Goal: Task Accomplishment & Management: Complete application form

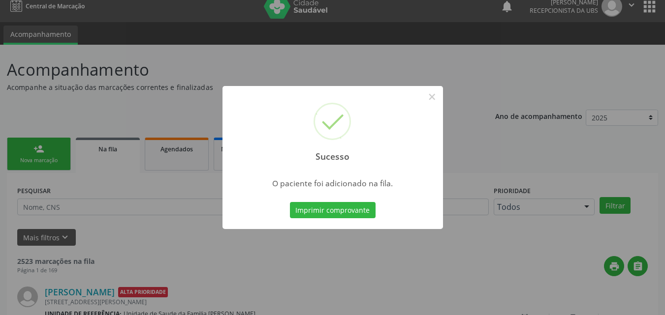
scroll to position [9, 0]
click at [429, 92] on button "×" at bounding box center [432, 97] width 17 height 17
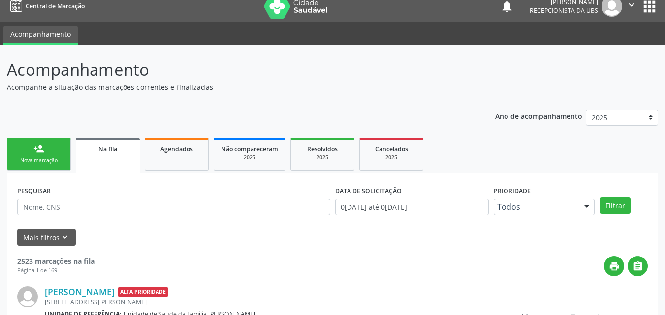
click at [57, 154] on link "person_add Nova marcação" at bounding box center [39, 154] width 64 height 33
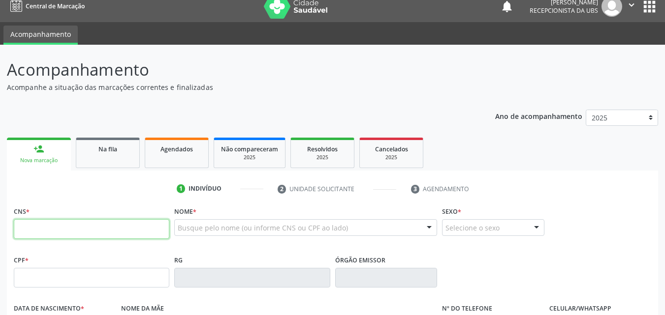
click at [94, 233] on input "text" at bounding box center [92, 230] width 156 height 20
type input "705 6094 9981 0811"
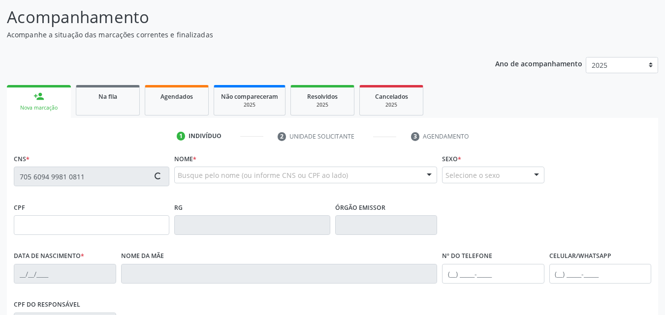
scroll to position [108, 0]
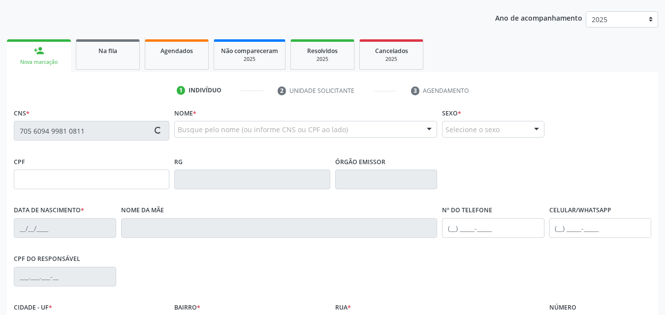
type input "028.229.345-09"
type input "[DATE]"
type input "[PERSON_NAME]"
type input "[PHONE_NUMBER]"
type input "233.073.378-07"
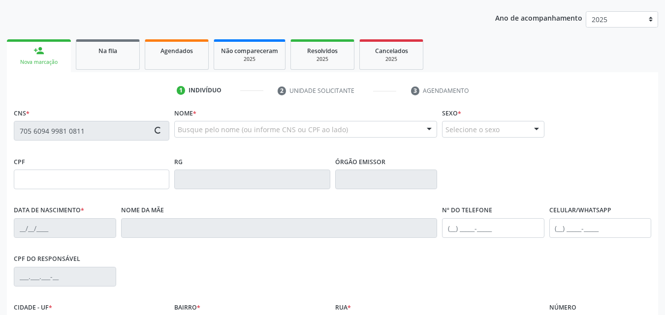
type input "S/N"
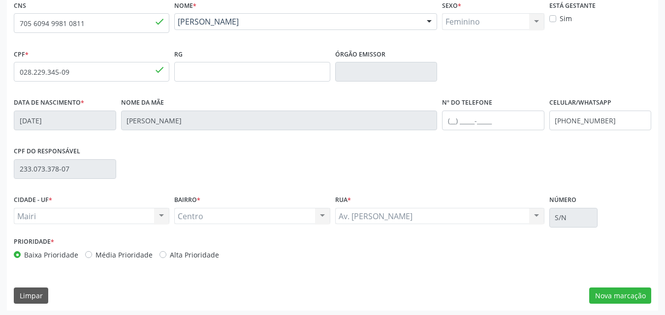
scroll to position [218, 0]
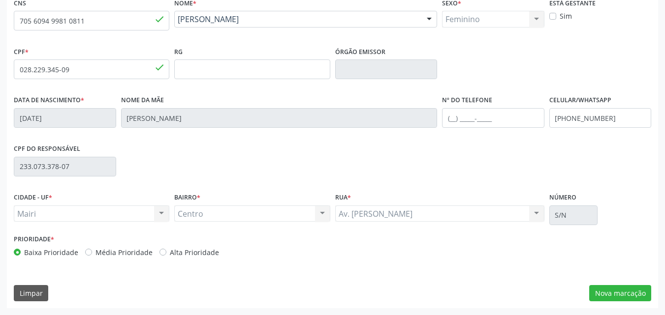
drag, startPoint x: 170, startPoint y: 256, endPoint x: 199, endPoint y: 249, distance: 30.4
click at [171, 255] on label "Alta Prioridade" at bounding box center [194, 253] width 49 height 10
click at [166, 255] on input "Alta Prioridade" at bounding box center [162, 252] width 7 height 9
radio input "true"
click at [609, 288] on button "Nova marcação" at bounding box center [620, 293] width 62 height 17
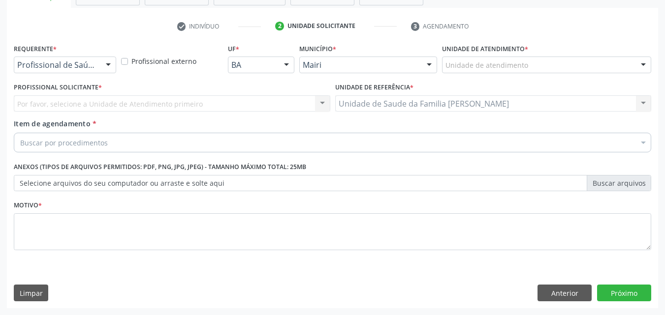
scroll to position [172, 0]
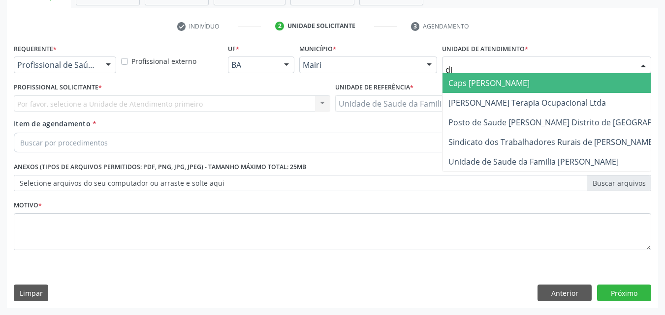
type input "dil"
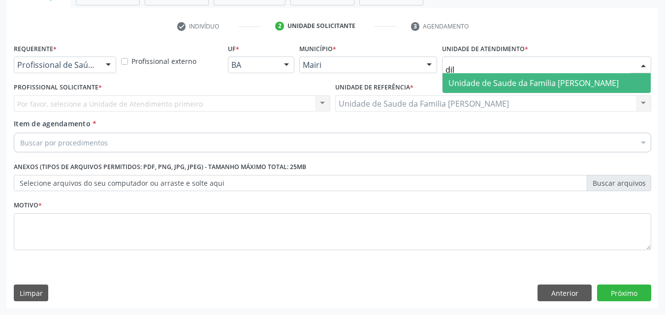
click at [504, 84] on span "Unidade de Saude da Familia [PERSON_NAME]" at bounding box center [533, 83] width 170 height 11
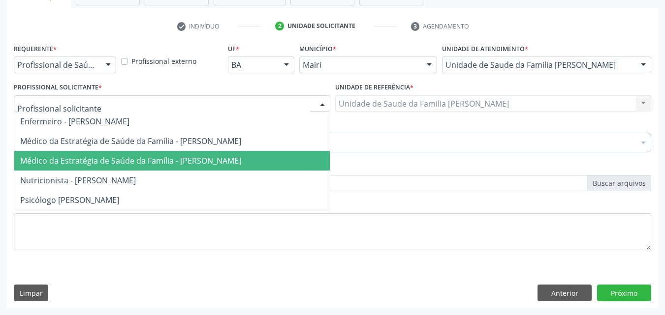
click at [113, 155] on span "Médico da Estratégia de Saúde da Família - [PERSON_NAME]" at bounding box center [171, 161] width 315 height 20
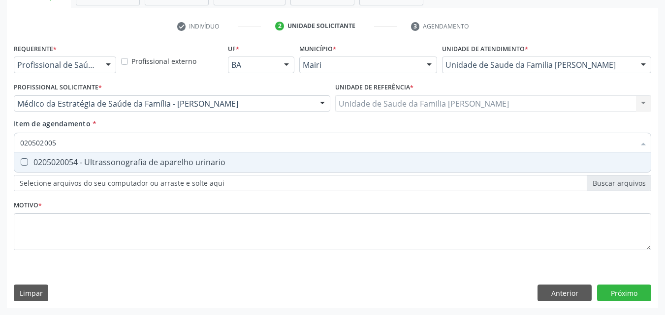
type input "0205020054"
click at [118, 154] on span "0205020054 - Ultrassonografia de aparelho urinario" at bounding box center [332, 163] width 636 height 20
checkbox urinario "true"
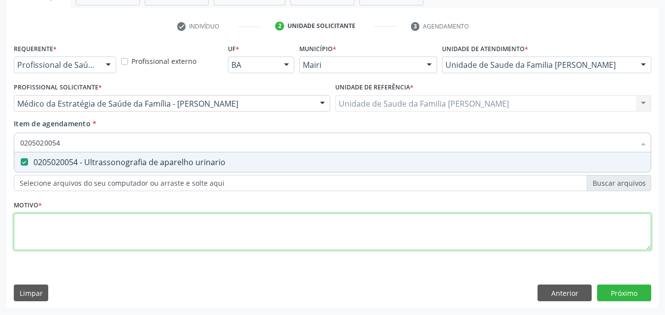
click at [76, 229] on div "Requerente * Profissional de Saúde Profissional de Saúde Paciente Nenhum result…" at bounding box center [332, 152] width 637 height 223
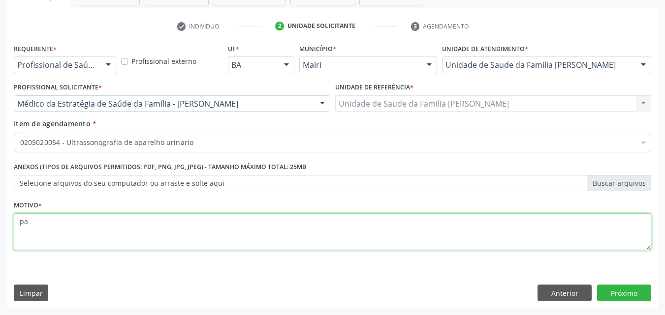
type textarea "p"
type textarea "PACIENTE QUE ESTA COM DORES LOBAR COM IRRADIAÇÃO ABDOMINAL"
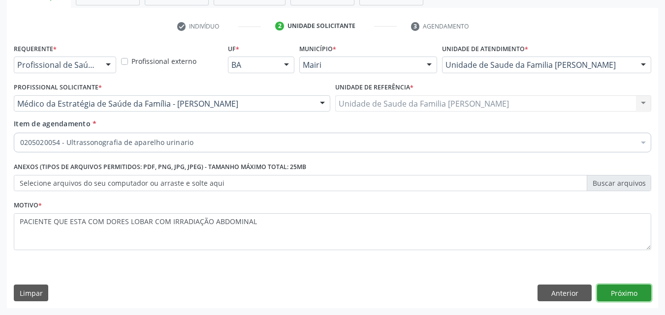
click at [625, 293] on button "Próximo" at bounding box center [624, 293] width 54 height 17
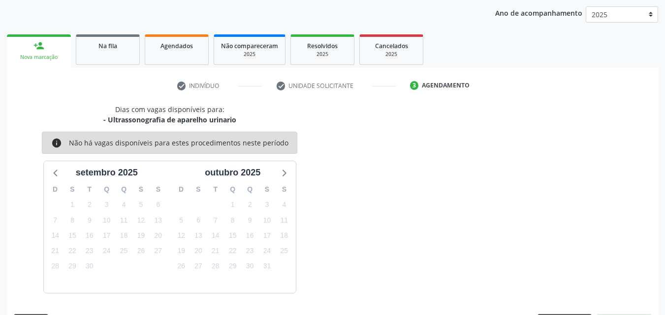
scroll to position [142, 0]
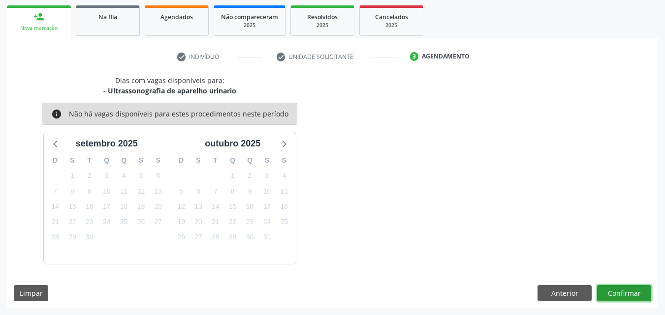
click at [625, 293] on button "Confirmar" at bounding box center [624, 293] width 54 height 17
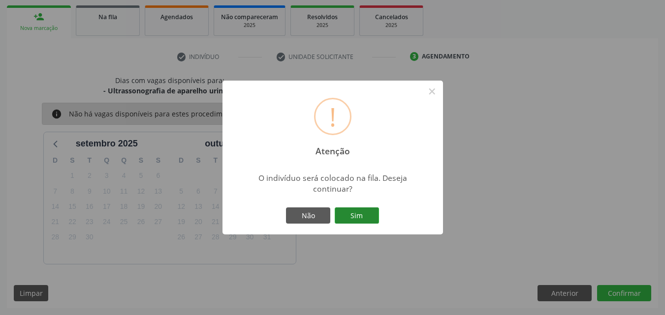
click at [355, 215] on button "Sim" at bounding box center [357, 216] width 44 height 17
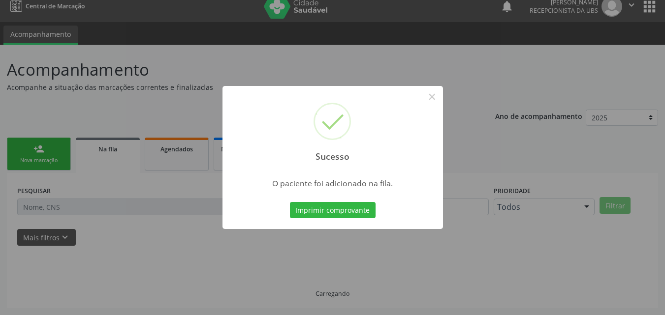
scroll to position [9, 0]
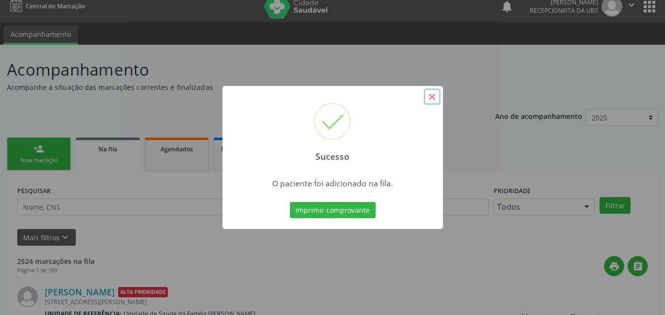
click at [428, 97] on button "×" at bounding box center [432, 97] width 17 height 17
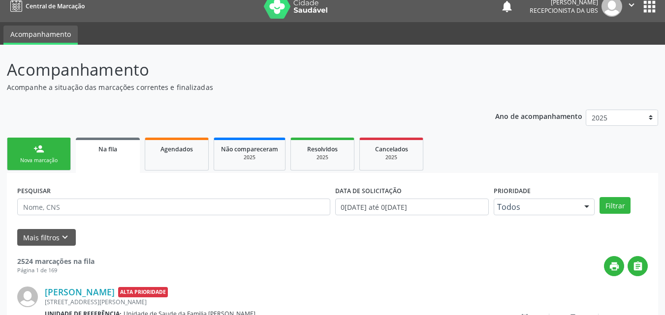
click at [33, 142] on link "person_add Nova marcação" at bounding box center [39, 154] width 64 height 33
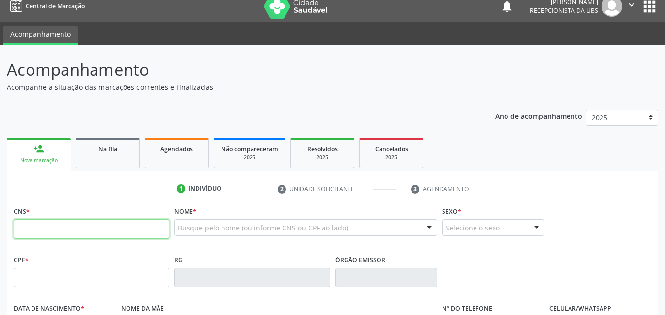
click at [69, 220] on input "text" at bounding box center [92, 230] width 156 height 20
type input "705 6094 9981 0811"
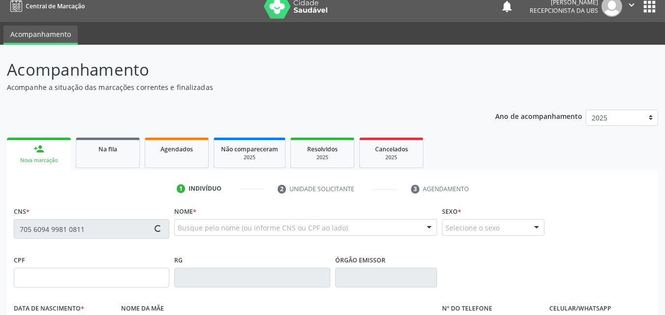
type input "028.229.345-09"
type input "[DATE]"
type input "[PERSON_NAME]"
type input "[PHONE_NUMBER]"
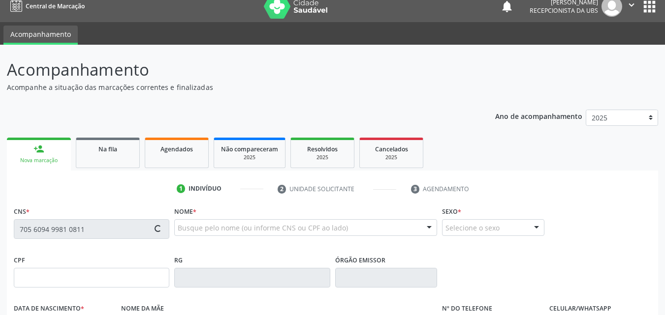
type input "233.073.378-07"
type input "S/N"
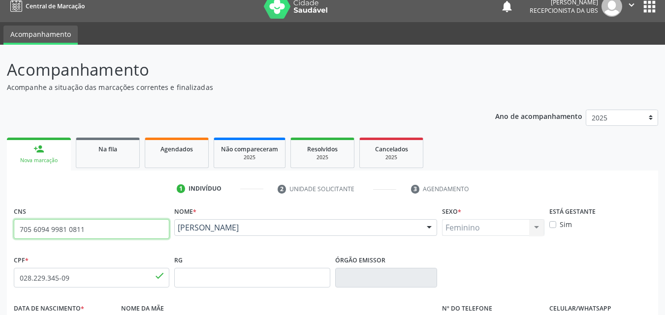
click at [126, 226] on input "705 6094 9981 0811" at bounding box center [92, 230] width 156 height 20
click at [124, 227] on input "705 6094 9981 0811" at bounding box center [92, 230] width 156 height 20
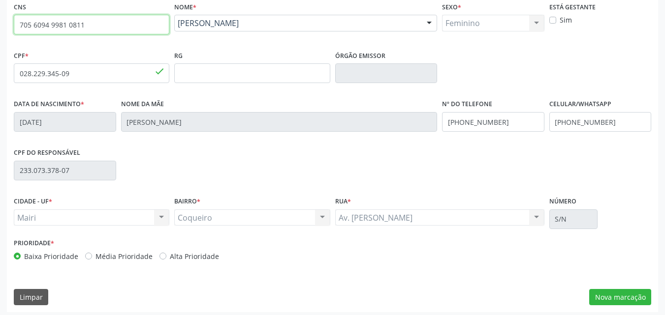
scroll to position [218, 0]
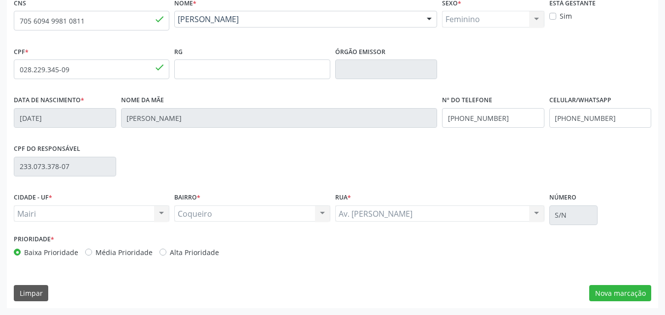
click at [198, 252] on label "Alta Prioridade" at bounding box center [194, 253] width 49 height 10
click at [166, 252] on input "Alta Prioridade" at bounding box center [162, 252] width 7 height 9
radio input "true"
click at [613, 290] on button "Nova marcação" at bounding box center [620, 293] width 62 height 17
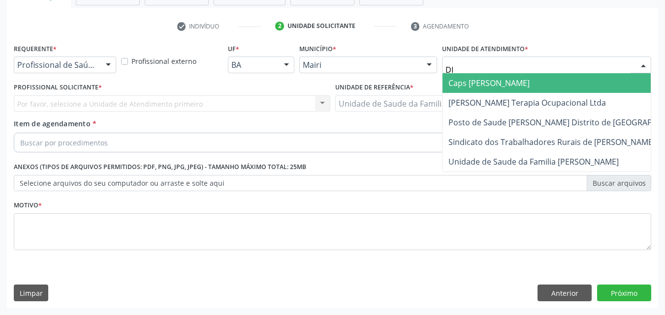
type input "DIL"
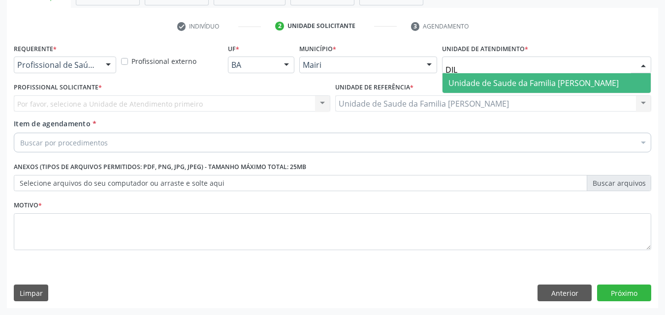
click at [482, 77] on span "Unidade de Saude da Familia [PERSON_NAME]" at bounding box center [546, 83] width 208 height 20
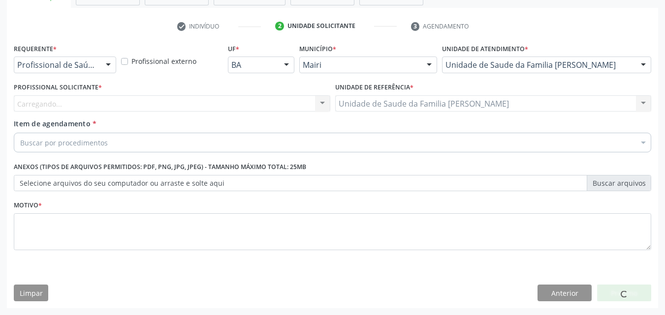
click at [72, 103] on div "Carregando... Nenhum resultado encontrado para: " " Não há nenhuma opção para s…" at bounding box center [172, 103] width 316 height 17
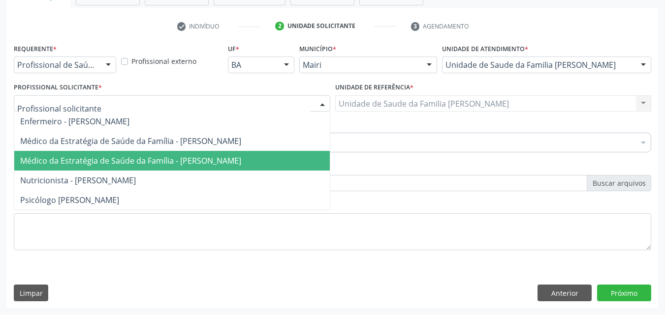
click at [126, 154] on span "Médico da Estratégia de Saúde da Família - [PERSON_NAME]" at bounding box center [171, 161] width 315 height 20
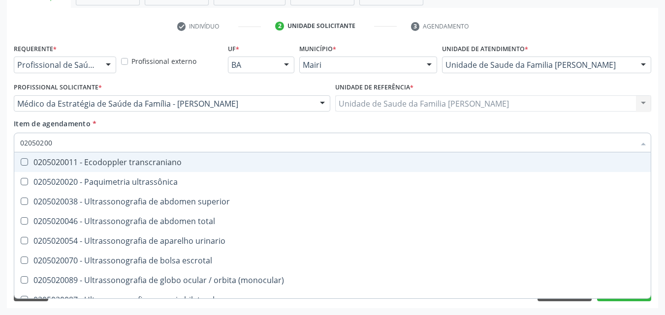
type input "020502004"
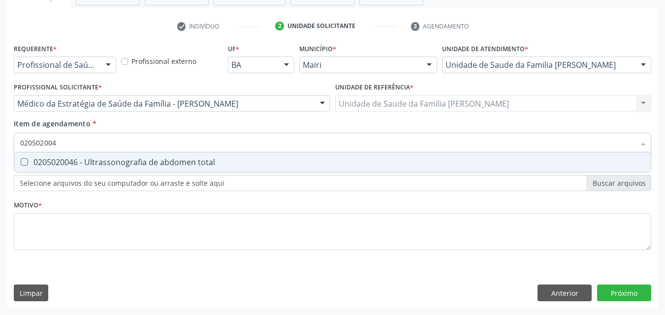
click at [106, 161] on div "0205020046 - Ultrassonografia de abdomen total" at bounding box center [332, 162] width 625 height 8
checkbox total "true"
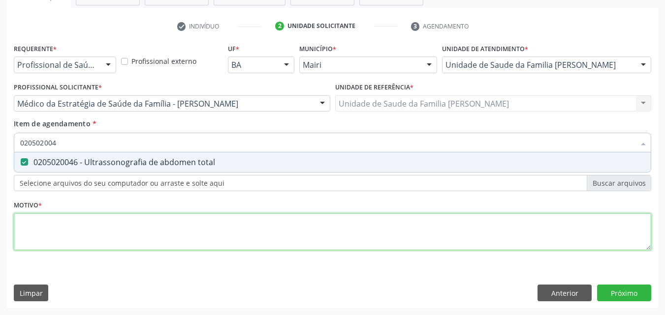
click at [55, 243] on div "Requerente * Profissional de Saúde Profissional de Saúde Paciente Nenhum result…" at bounding box center [332, 152] width 637 height 223
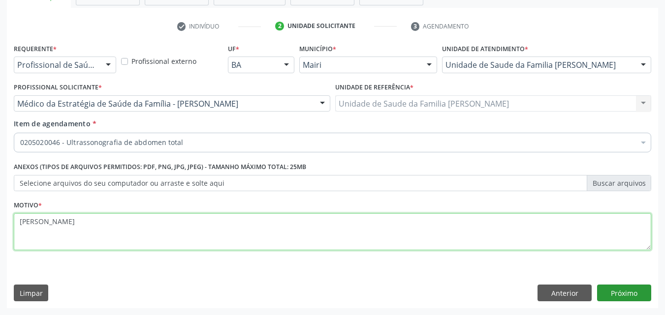
type textarea "[PERSON_NAME]"
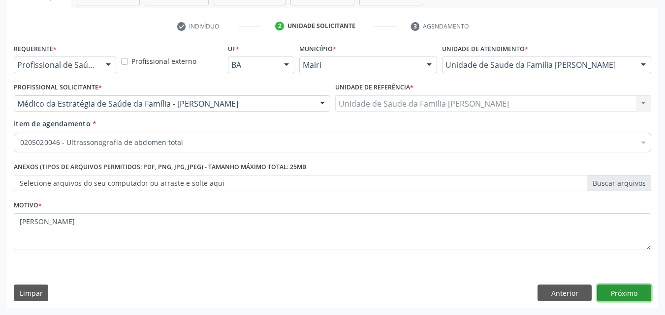
click at [607, 292] on button "Próximo" at bounding box center [624, 293] width 54 height 17
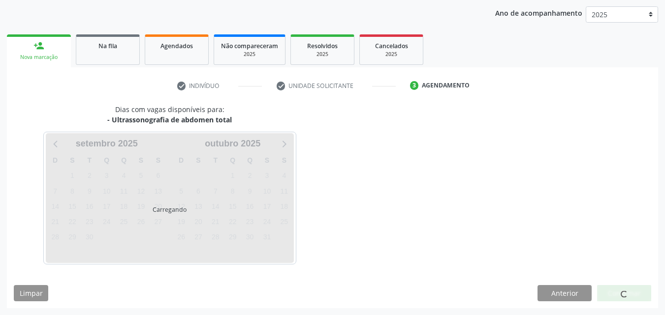
scroll to position [142, 0]
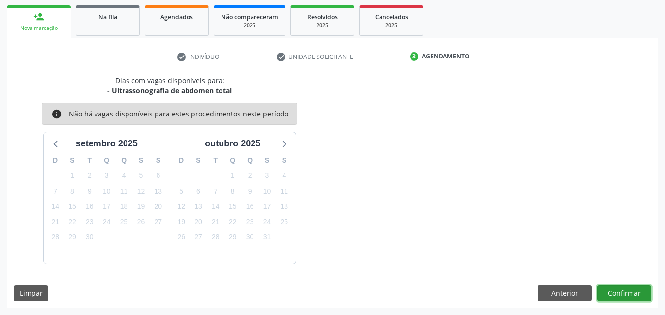
click at [628, 295] on button "Confirmar" at bounding box center [624, 293] width 54 height 17
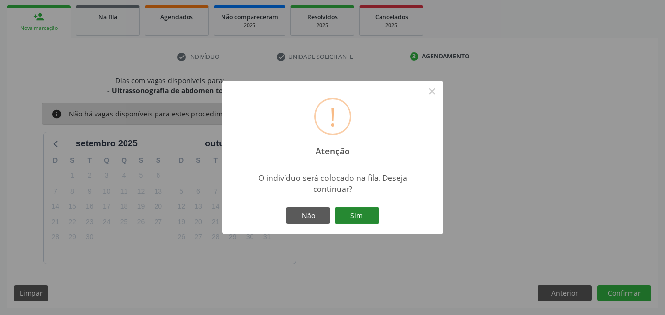
click at [360, 218] on button "Sim" at bounding box center [357, 216] width 44 height 17
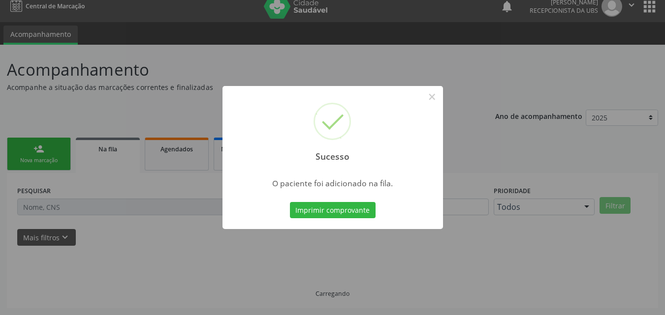
scroll to position [9, 0]
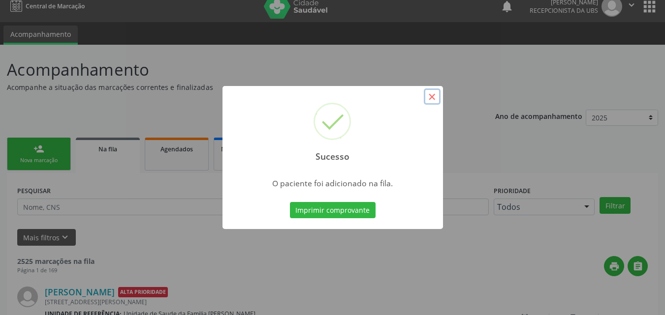
click at [429, 102] on button "×" at bounding box center [432, 97] width 17 height 17
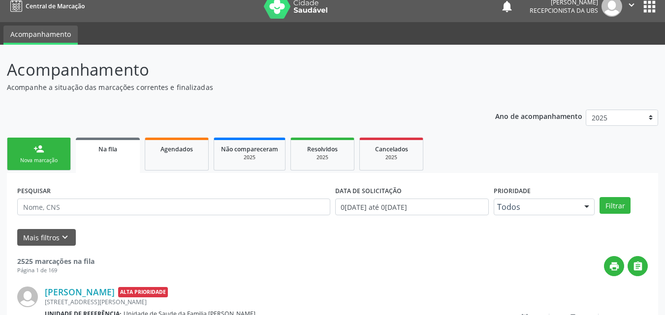
click at [51, 158] on div "Nova marcação" at bounding box center [38, 160] width 49 height 7
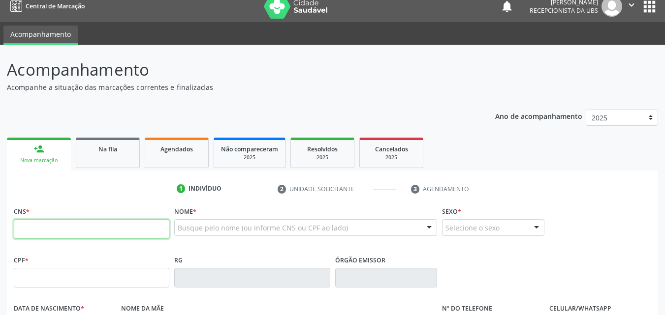
click at [75, 225] on input "text" at bounding box center [92, 230] width 156 height 20
paste input "705 6094 9981 0811"
type input "705 6094 9981 0811"
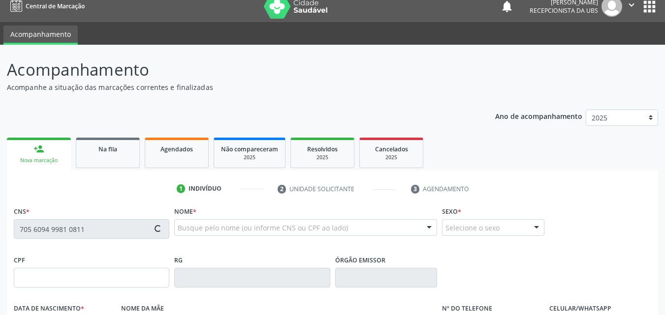
type input "028.229.345-09"
type input "[DATE]"
type input "[PERSON_NAME]"
type input "[PHONE_NUMBER]"
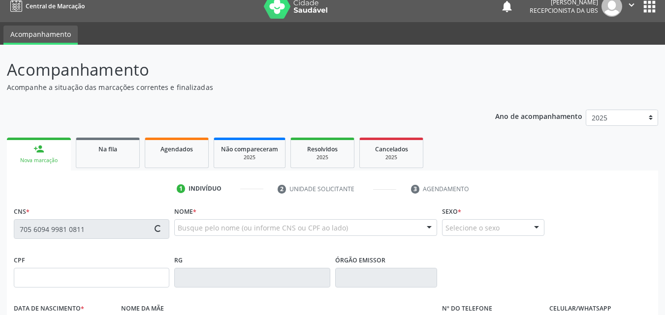
type input "233.073.378-07"
type input "S/N"
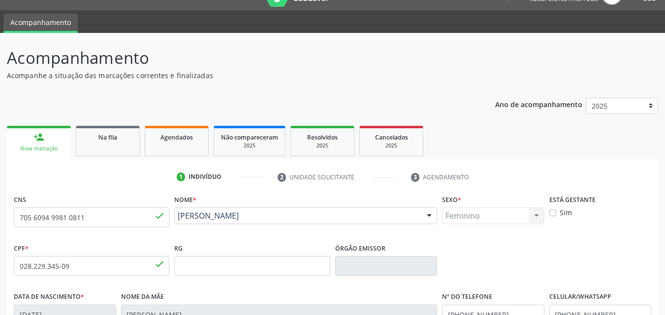
scroll to position [218, 0]
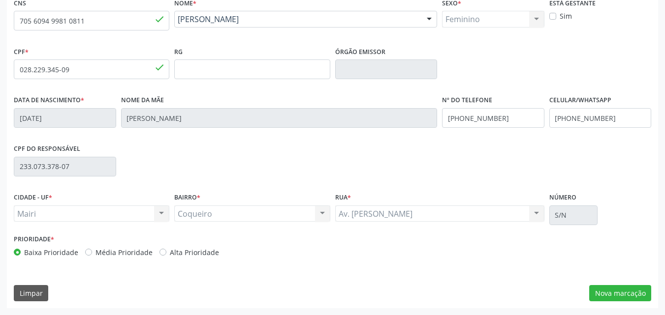
click at [188, 248] on label "Alta Prioridade" at bounding box center [194, 253] width 49 height 10
click at [166, 248] on input "Alta Prioridade" at bounding box center [162, 252] width 7 height 9
radio input "true"
click at [620, 289] on button "Nova marcação" at bounding box center [620, 293] width 62 height 17
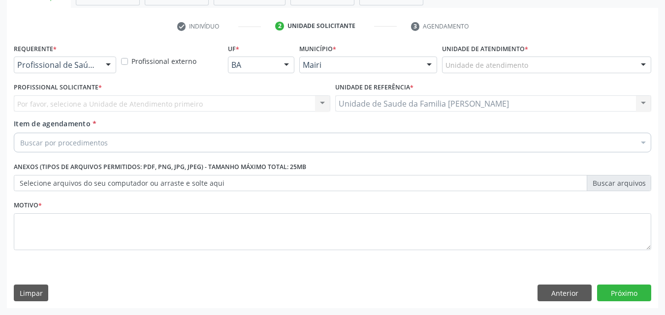
click at [512, 59] on div "Unidade de atendimento" at bounding box center [546, 65] width 209 height 17
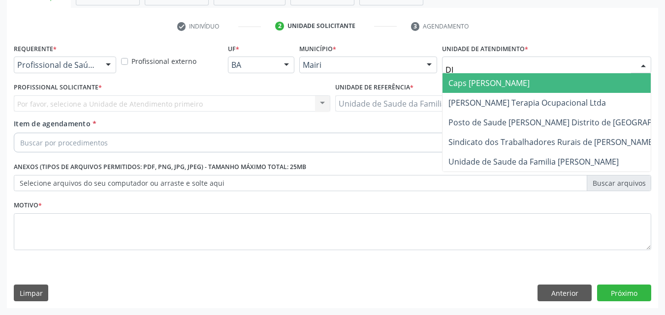
type input "DIL"
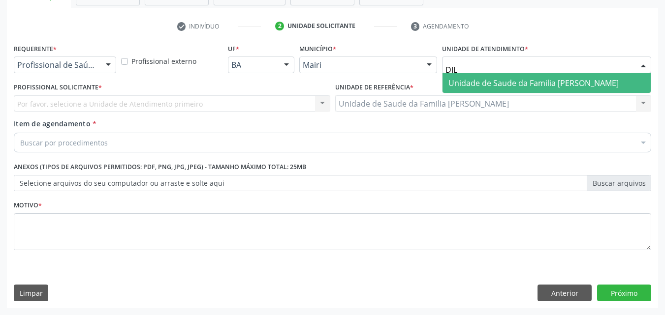
click at [501, 89] on span "Unidade de Saude da Familia [PERSON_NAME]" at bounding box center [546, 83] width 208 height 20
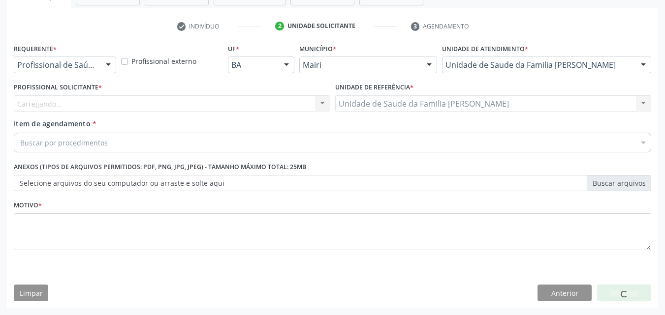
click at [501, 89] on div "Unidade de referência * Unidade de Saude da Familia [PERSON_NAME] Unidade de Sa…" at bounding box center [493, 95] width 316 height 31
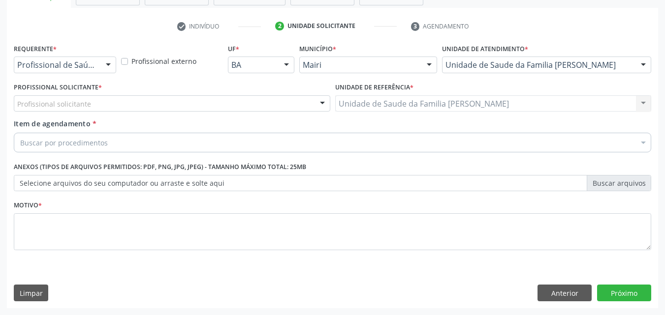
click at [99, 105] on div "Profissional solicitante" at bounding box center [172, 103] width 316 height 17
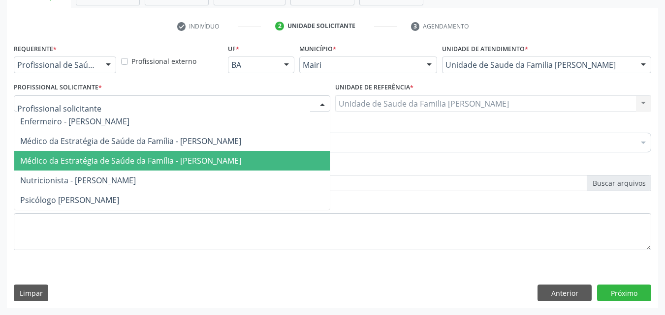
click at [89, 154] on span "Médico da Estratégia de Saúde da Família - [PERSON_NAME]" at bounding box center [171, 161] width 315 height 20
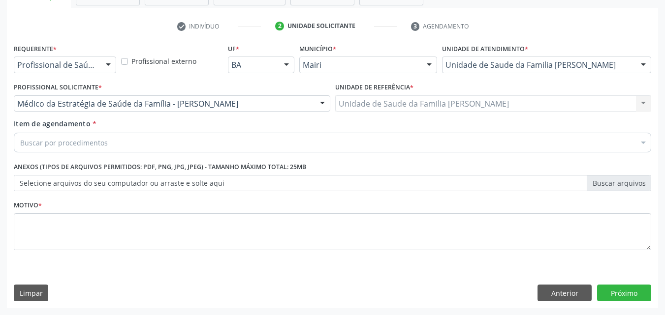
click at [89, 150] on div "Buscar por procedimentos" at bounding box center [332, 143] width 637 height 20
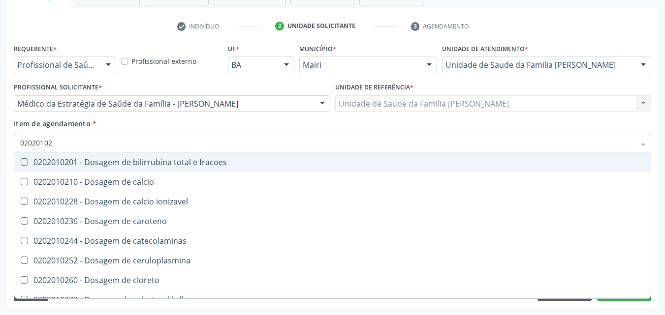
type input "020201029"
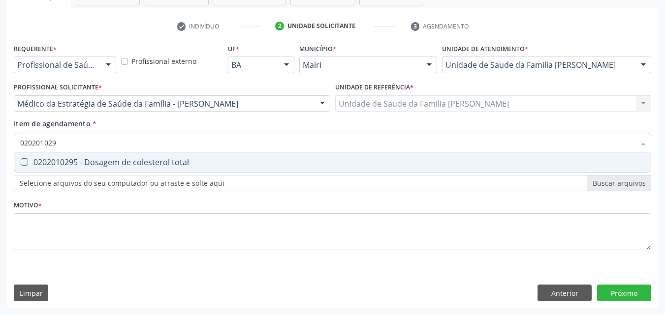
click at [75, 164] on div "0202010295 - Dosagem de colesterol total" at bounding box center [332, 162] width 625 height 8
checkbox total "true"
type input "02020102"
checkbox total "false"
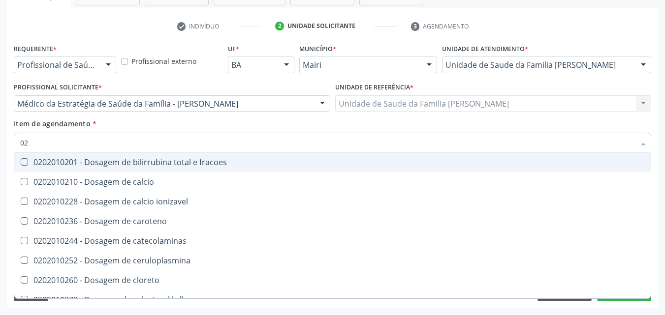
type input "0"
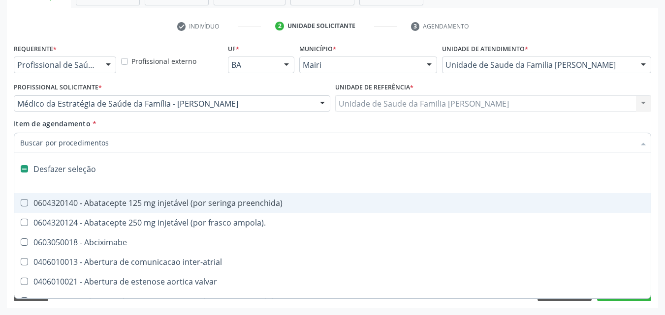
checkbox dente\) "false"
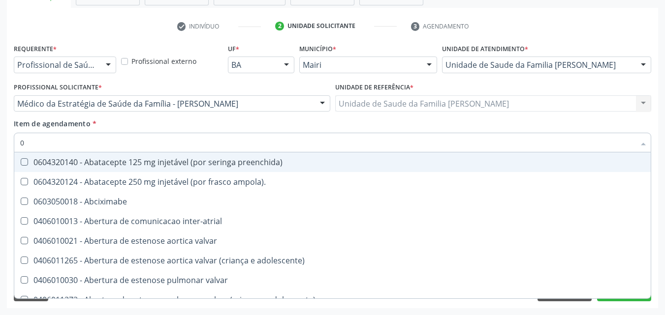
type input "02"
checkbox estimulo "true"
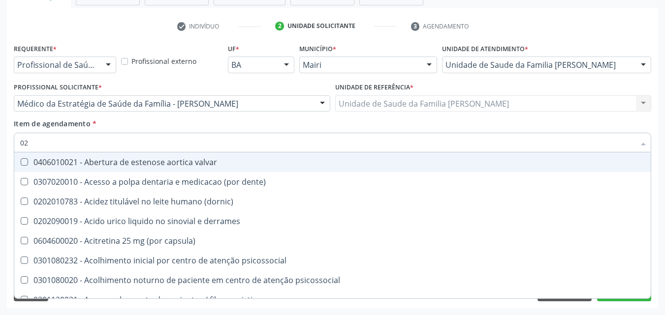
type input "020"
checkbox alimentos "true"
checkbox total "false"
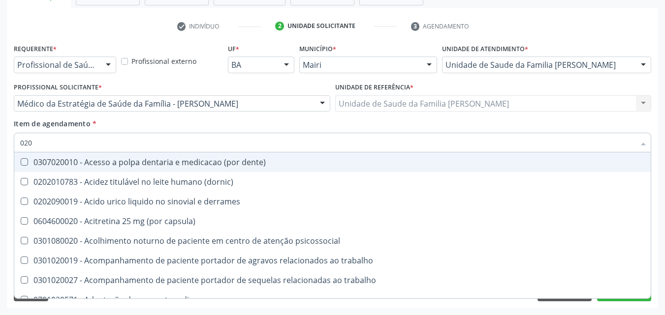
type input "0202"
checkbox ocular "true"
checkbox total "false"
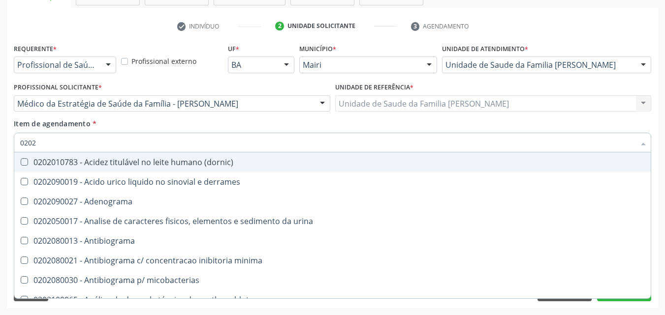
type input "02020"
checkbox ionizavel "true"
checkbox total "false"
type input "020201"
checkbox htlv-1 "true"
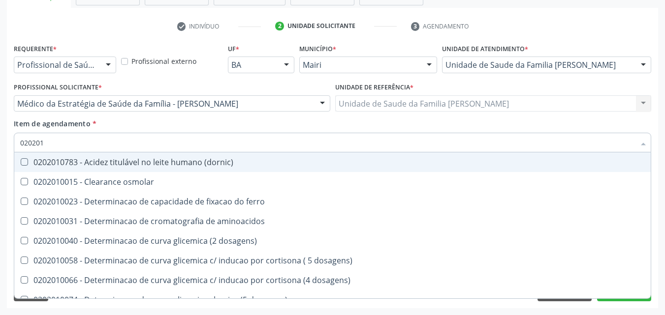
type input "0202010"
checkbox ionizavel "true"
checkbox total "false"
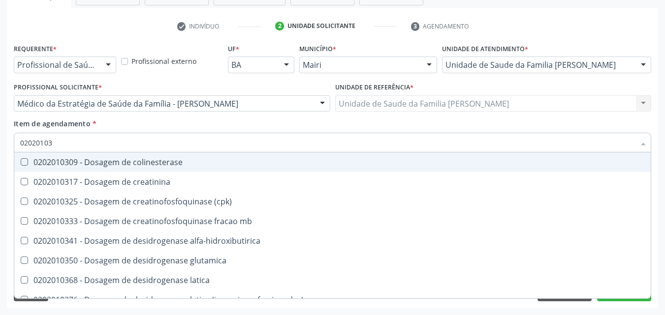
type input "020201031"
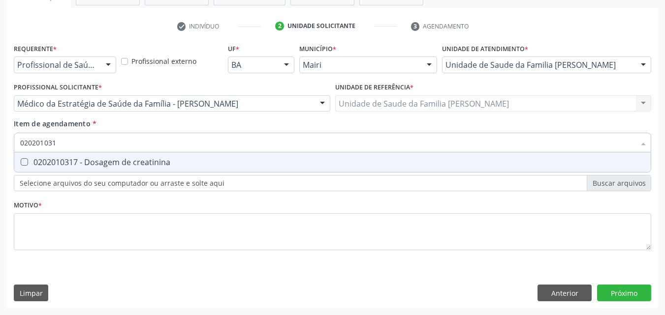
click at [75, 164] on div "0202010317 - Dosagem de creatinina" at bounding box center [332, 162] width 625 height 8
checkbox creatinina "true"
type input "02020103"
checkbox creatinina "false"
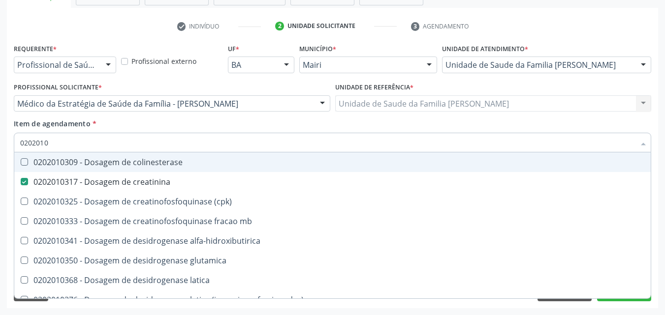
type input "020201"
checkbox creatinina "false"
type input "0"
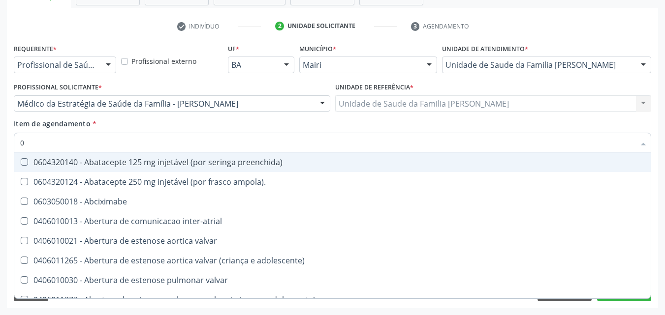
type input "02"
checkbox estimulo "true"
checkbox meckel "true"
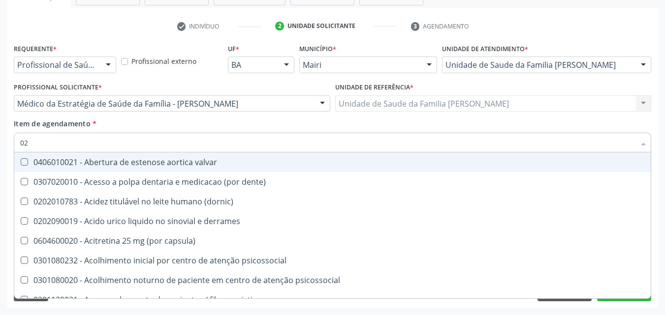
type input "020"
checkbox alimentos "true"
checkbox debridamento "true"
checkbox total "false"
checkbox creatinina "false"
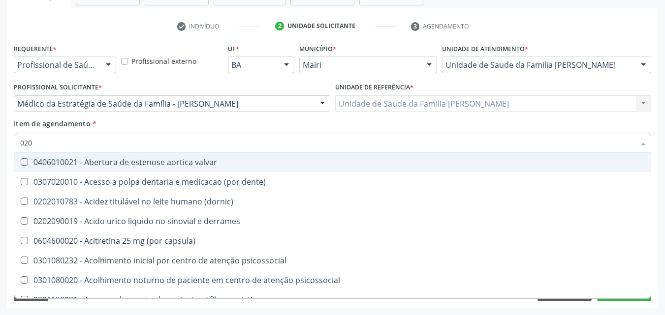
type input "0202"
checkbox queimado "true"
checkbox neurocirurgia "true"
checkbox alimentos "false"
checkbox debridamento "false"
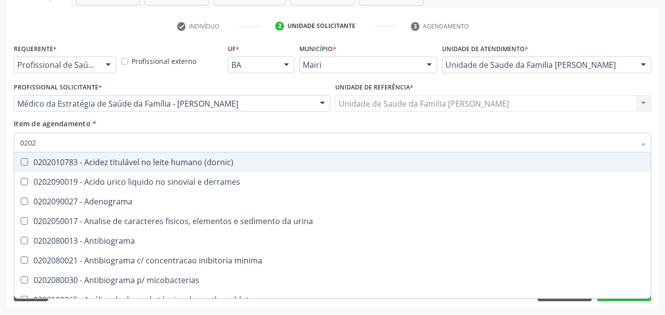
type input "02020"
checkbox ionizavel "true"
checkbox catecolaminas "true"
checkbox total "false"
checkbox creatinina "false"
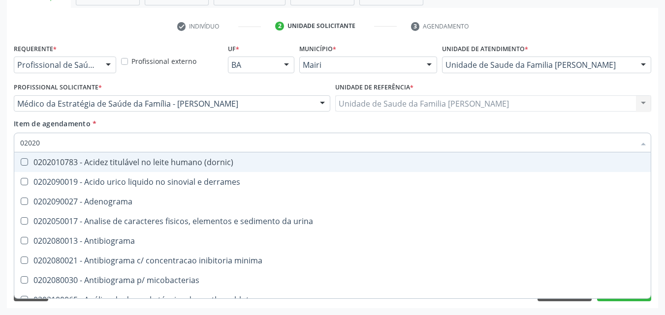
type input "020201"
checkbox tardio\) "true"
checkbox \(confirmatorio\) "true"
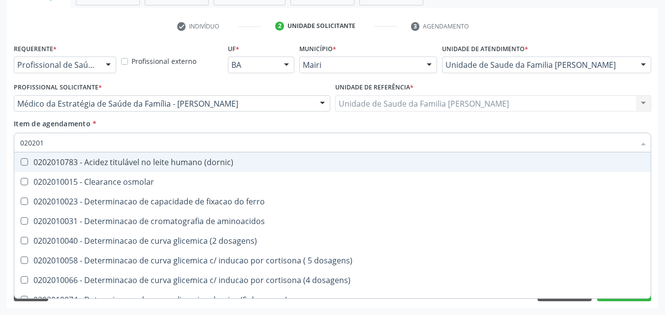
type input "0202010"
checkbox ionizavel "true"
checkbox catecolaminas "true"
checkbox total "false"
checkbox creatinina "false"
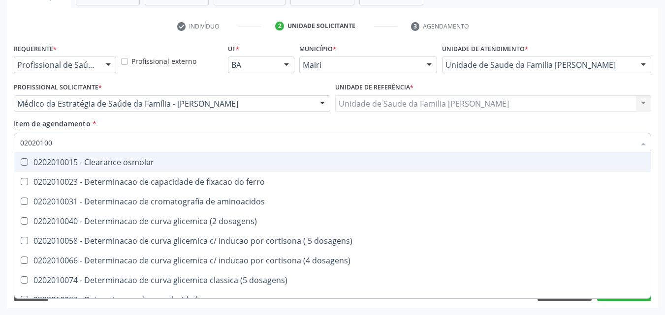
type input "020201004"
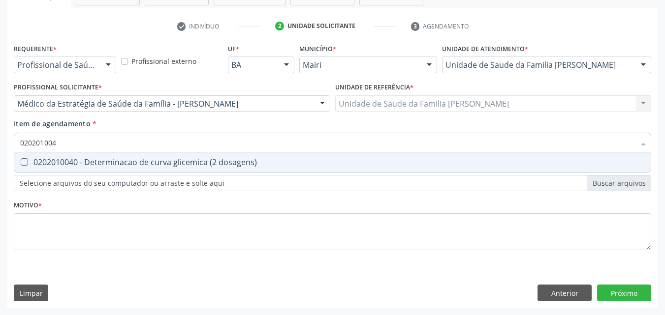
click at [75, 164] on div "0202010040 - Determinacao de curva glicemica (2 dosagens)" at bounding box center [332, 162] width 625 height 8
checkbox dosagens\) "true"
type input "02020100"
checkbox dosagens\) "false"
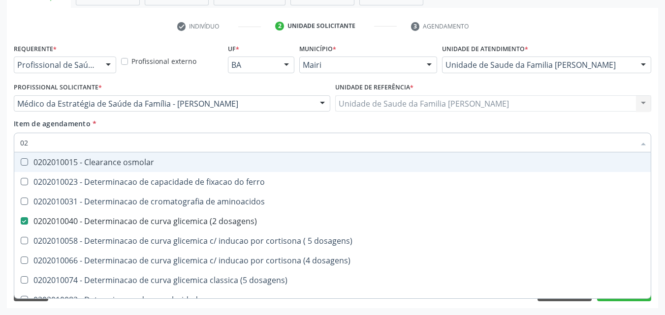
type input "0"
checkbox dosagens\) "false"
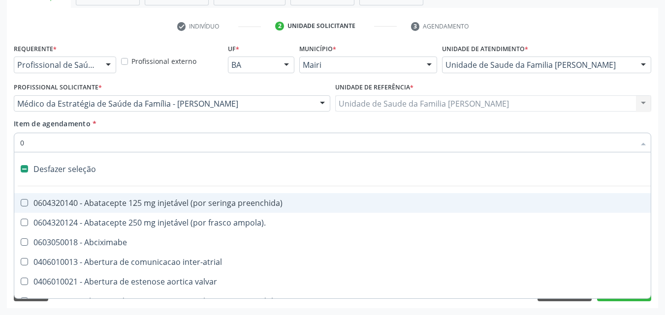
type input "02"
checkbox alimentação "true"
checkbox estimulo "true"
checkbox meckel "true"
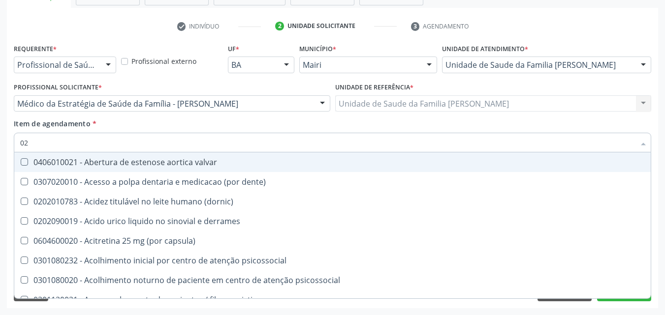
type input "020"
checkbox comprimido\) "true"
checkbox alimentos "true"
checkbox debridamento "true"
checkbox dosagens\) "false"
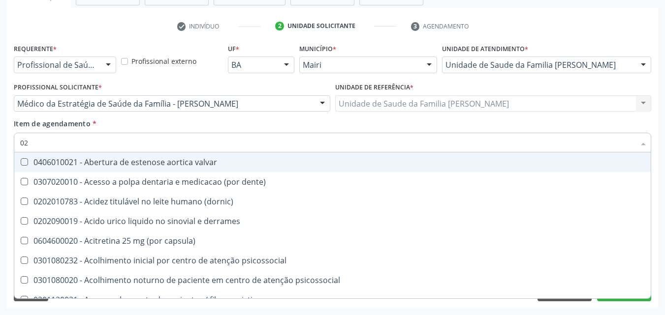
checkbox total "false"
checkbox creatinina "false"
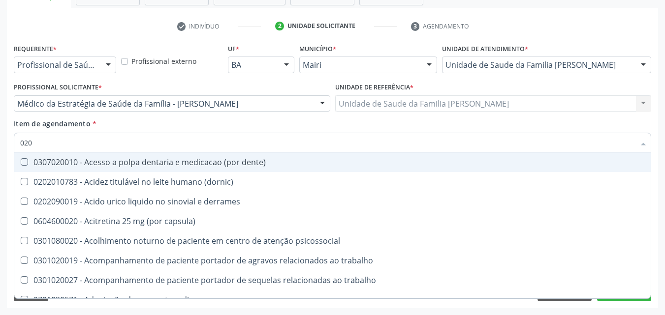
type input "0202"
checkbox lisa "true"
checkbox ocular "true"
checkbox nervo "true"
checkbox dosagens\) "false"
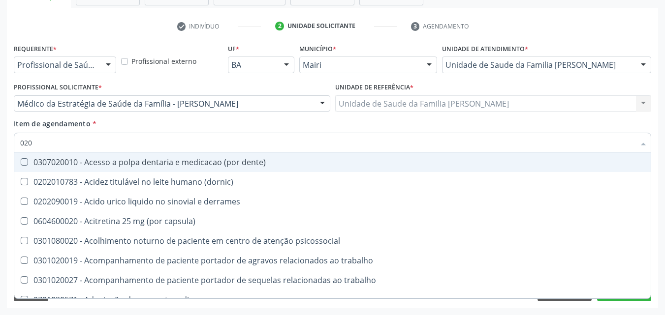
checkbox total "false"
checkbox creatinina "false"
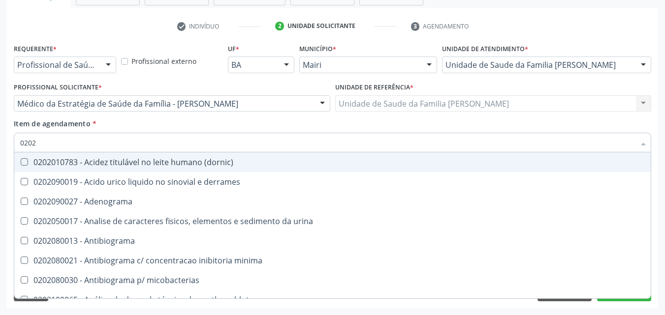
type input "02020"
checkbox htlv-1 "true"
checkbox dosagens\) "false"
checkbox ionizavel "true"
checkbox catecolaminas "true"
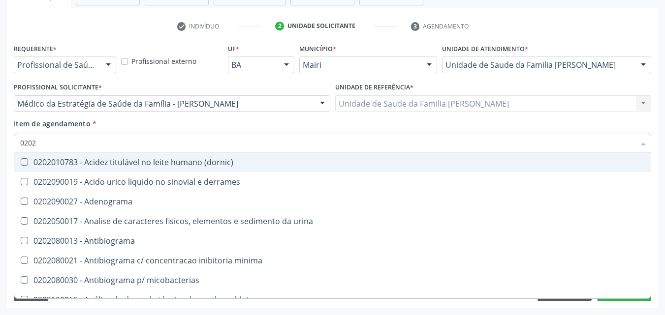
checkbox total "false"
checkbox creatinina "false"
type input "020201"
checkbox Antibiograma "true"
checkbox htlv-1 "true"
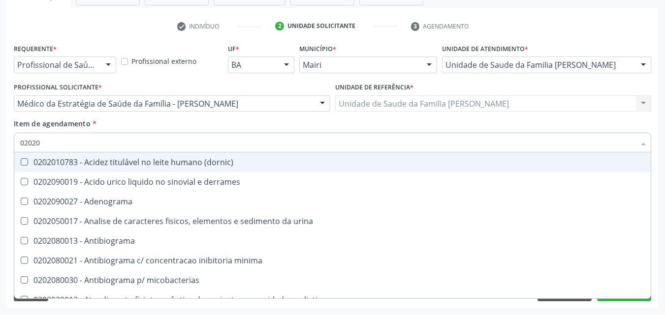
checkbox \(ch50\) "true"
checkbox dosagens\) "false"
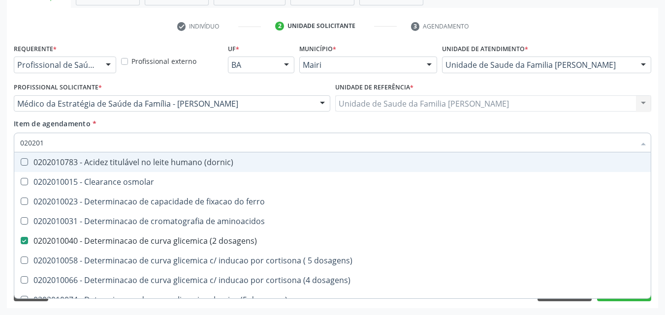
type input "0202010"
checkbox ionizavel "true"
checkbox catecolaminas "true"
checkbox total "false"
checkbox creatinina "false"
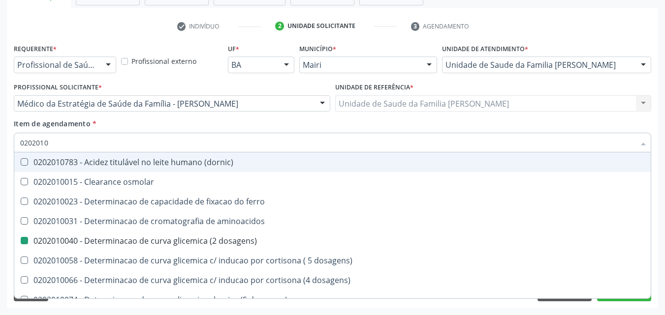
type input "02020106"
checkbox dosagens\) "false"
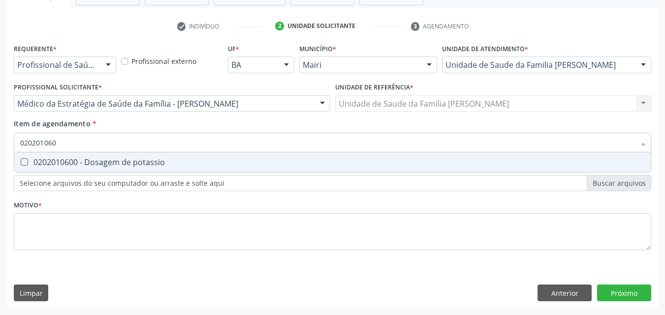
type input "0202010600"
click at [75, 164] on div "0202010600 - Dosagem de potassio" at bounding box center [332, 162] width 625 height 8
checkbox potassio "true"
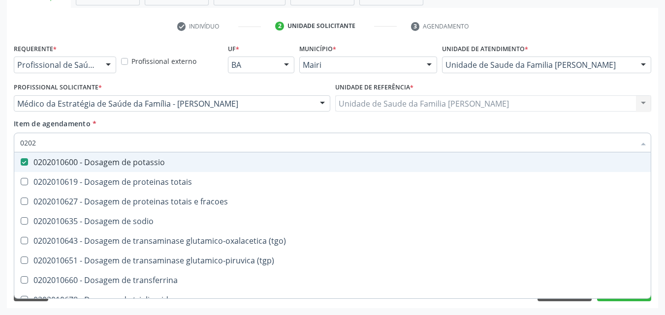
type input "020"
checkbox potassio "false"
checkbox \(tgo\) "false"
type input "0"
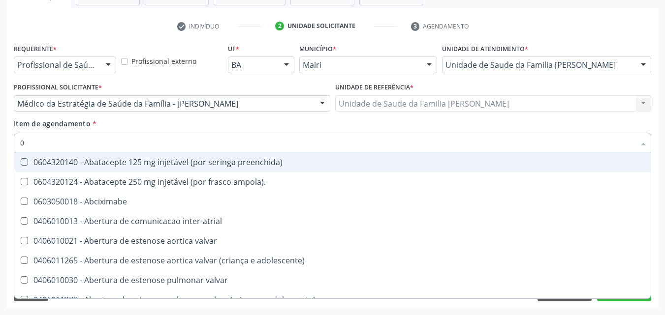
type input "02"
checkbox alimentação "true"
checkbox estimulo "true"
checkbox meckel "true"
checkbox redome\) "true"
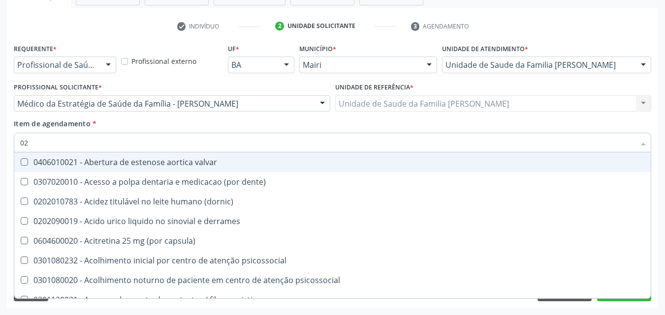
type input "020"
checkbox comprimido\) "true"
checkbox alimentos "true"
checkbox debridamento "true"
checkbox dosagens\) "false"
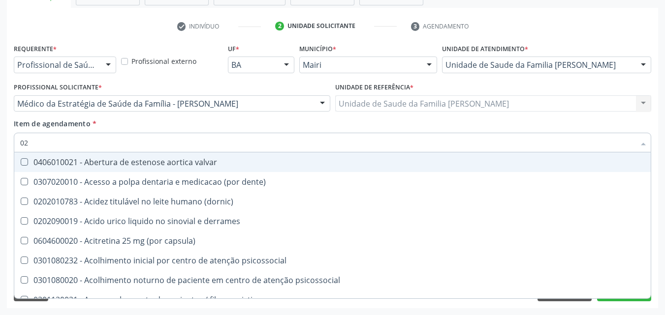
checkbox lumen "true"
checkbox total "false"
checkbox creatinina "false"
checkbox potassio "false"
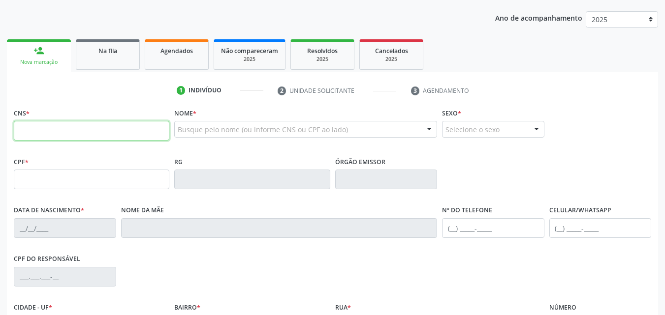
scroll to position [108, 0]
type input "708 4032 0977 1460"
type input "026.668.755-55"
type input "17/12/1979"
type input "Maria Almeida Araújo"
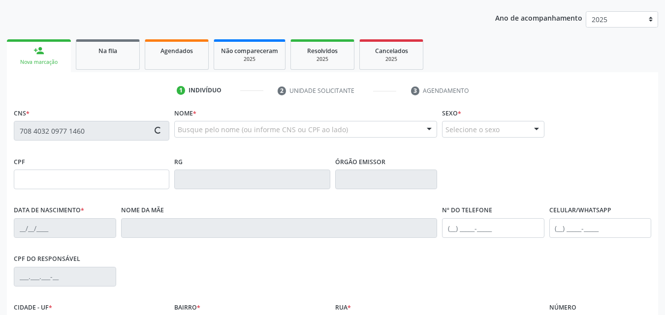
type input "(74) 99986-4706"
type input "(74) 99951-4625"
type input "51"
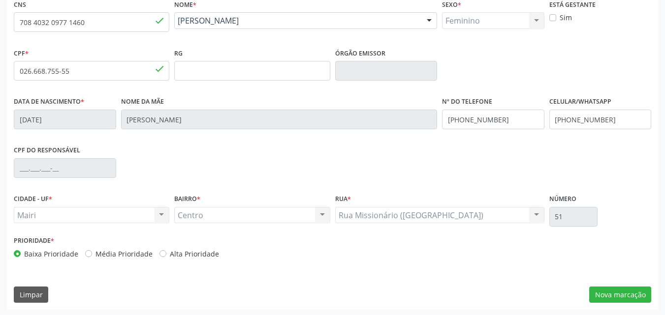
scroll to position [218, 0]
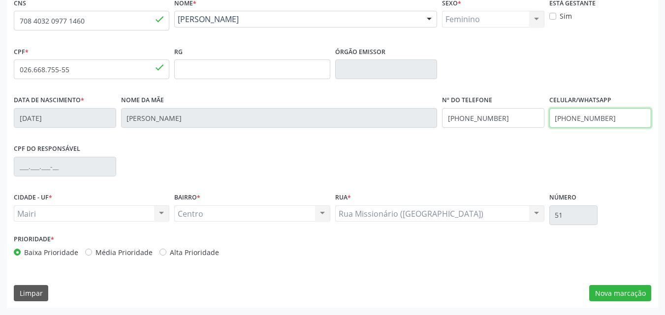
click at [622, 121] on input "(74) 99951-4625" at bounding box center [600, 118] width 102 height 20
type input "(74) 9976-3182"
click at [177, 253] on label "Alta Prioridade" at bounding box center [194, 253] width 49 height 10
click at [166, 253] on input "Alta Prioridade" at bounding box center [162, 252] width 7 height 9
radio input "true"
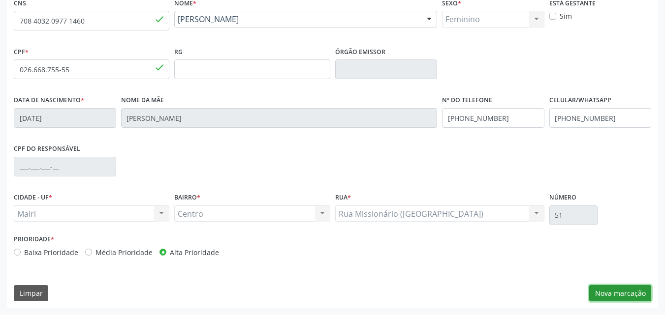
click at [626, 293] on button "Nova marcação" at bounding box center [620, 293] width 62 height 17
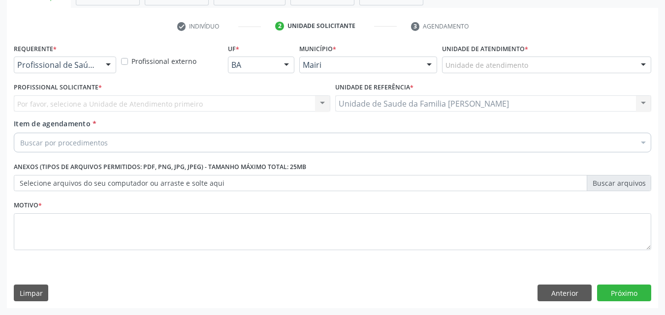
scroll to position [172, 0]
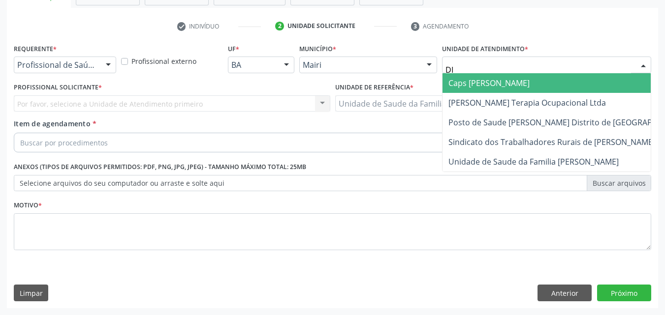
type input "DIL"
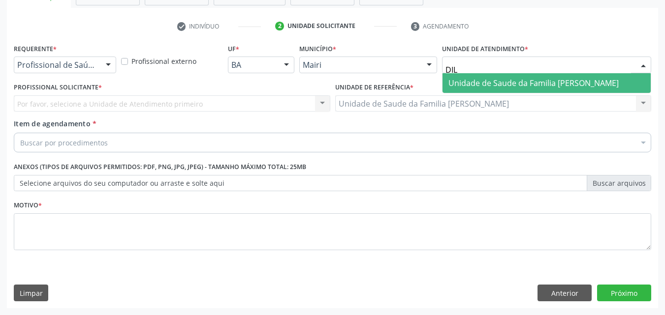
click at [488, 78] on span "Unidade de Saude da Familia [PERSON_NAME]" at bounding box center [533, 83] width 170 height 11
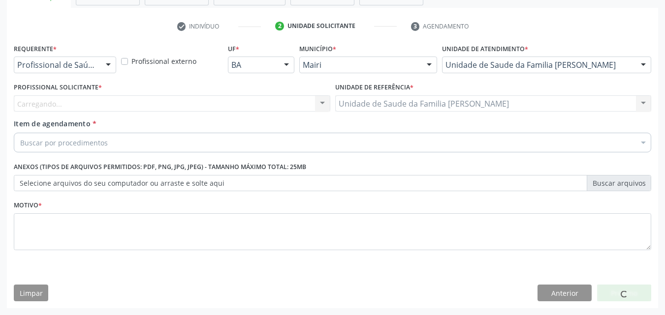
click at [31, 104] on div "Carregando... Nenhum resultado encontrado para: " " Não há nenhuma opção para s…" at bounding box center [172, 103] width 316 height 17
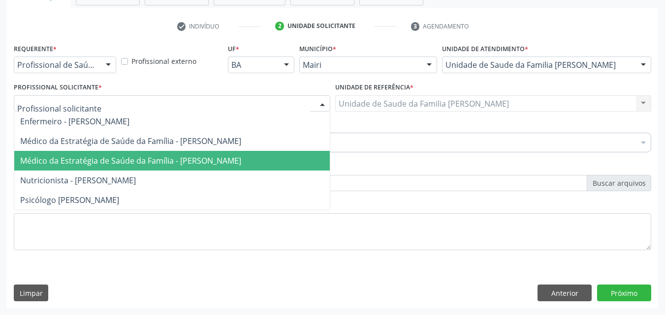
click at [62, 160] on span "Médico da Estratégia de Saúde da Família - [PERSON_NAME]" at bounding box center [130, 161] width 221 height 11
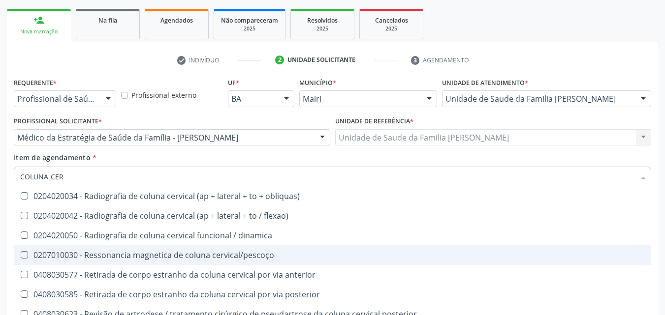
scroll to position [123, 0]
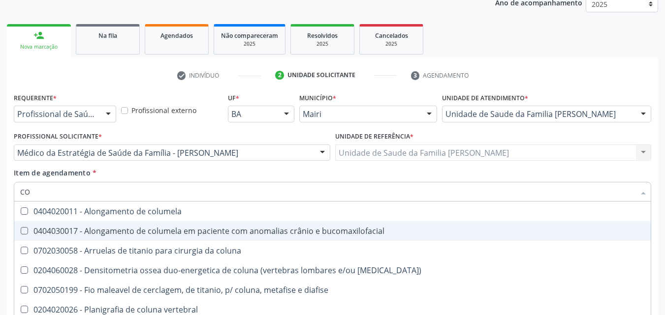
type input "C"
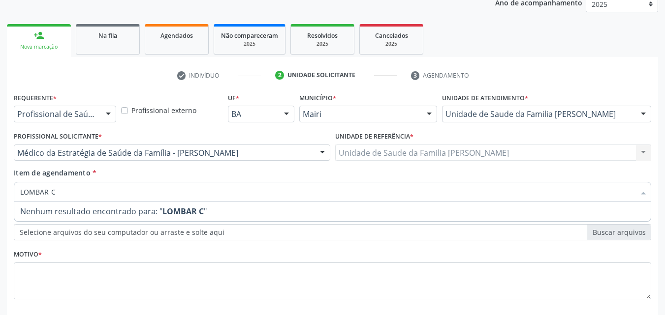
type input "LOMBAR"
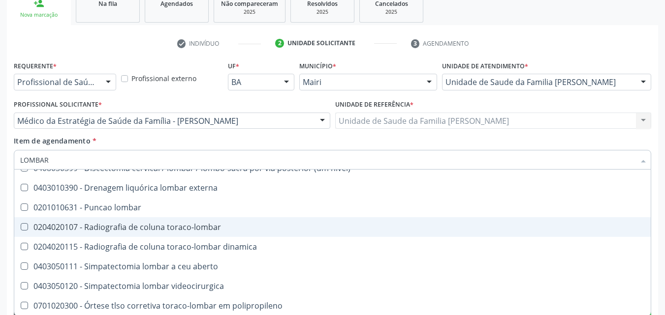
scroll to position [172, 0]
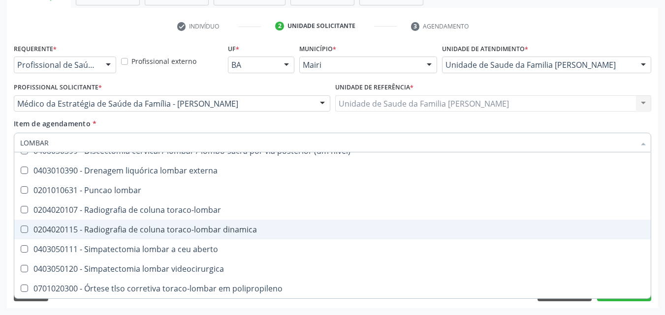
click at [234, 233] on div "0204020115 - Radiografia de coluna toraco-lombar dinamica" at bounding box center [332, 230] width 625 height 8
checkbox dinamica "true"
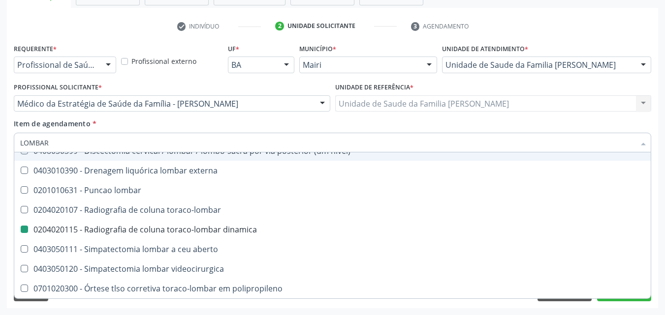
click at [217, 119] on div "Item de agendamento * LOMBAR Desfazer seleção 0204060028 - Densitometria ossea …" at bounding box center [332, 134] width 637 height 31
checkbox microscópio\) "true"
checkbox dinamica "false"
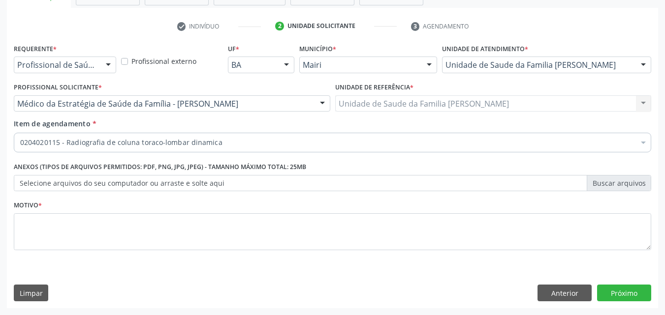
scroll to position [0, 0]
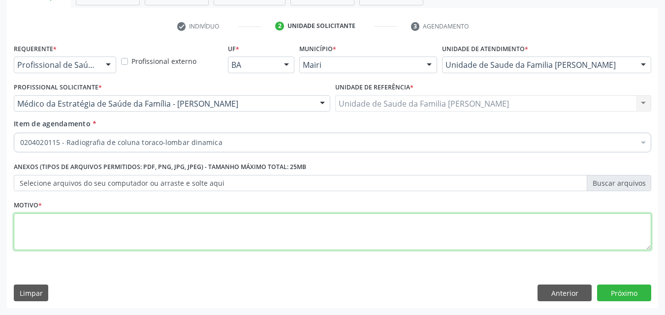
click at [115, 230] on textarea at bounding box center [332, 232] width 637 height 37
type textarea "COM DOPPER"
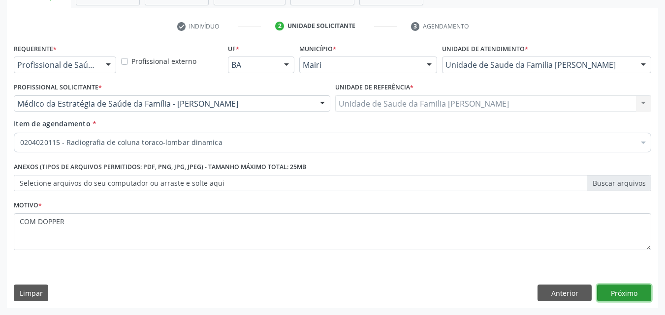
click at [625, 296] on button "Próximo" at bounding box center [624, 293] width 54 height 17
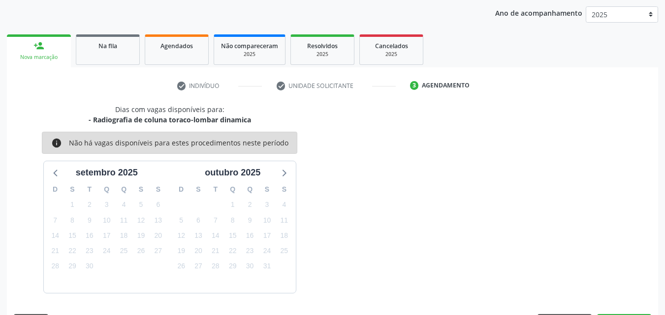
scroll to position [142, 0]
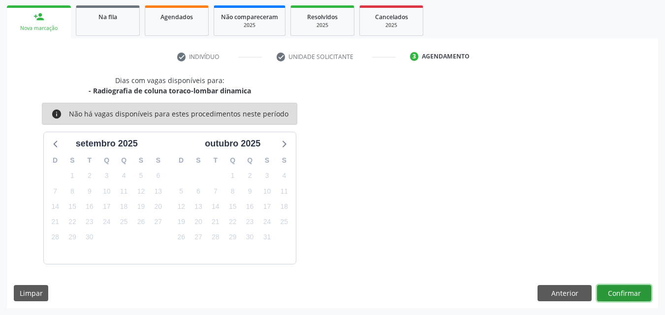
click at [625, 287] on button "Confirmar" at bounding box center [624, 293] width 54 height 17
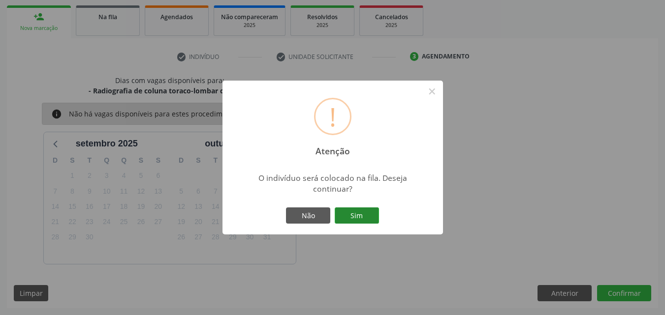
click at [355, 210] on button "Sim" at bounding box center [357, 216] width 44 height 17
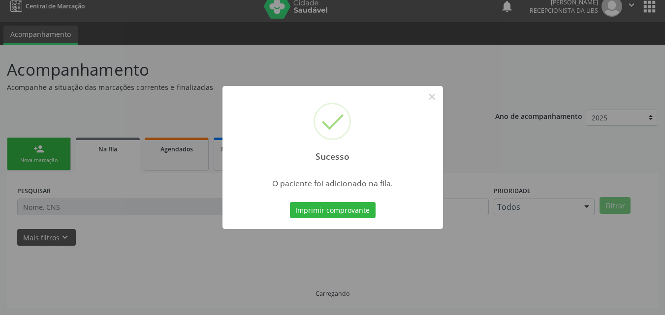
scroll to position [9, 0]
click at [437, 100] on button "×" at bounding box center [432, 97] width 17 height 17
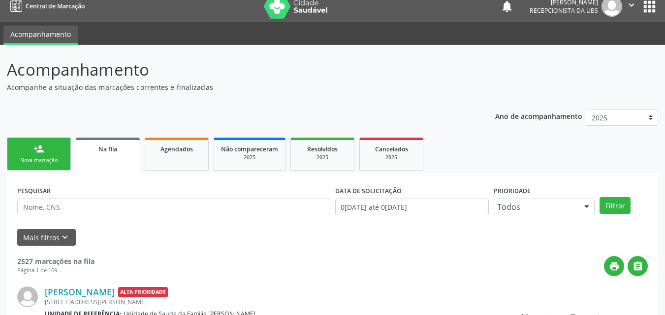
click at [51, 148] on link "person_add Nova marcação" at bounding box center [39, 154] width 64 height 33
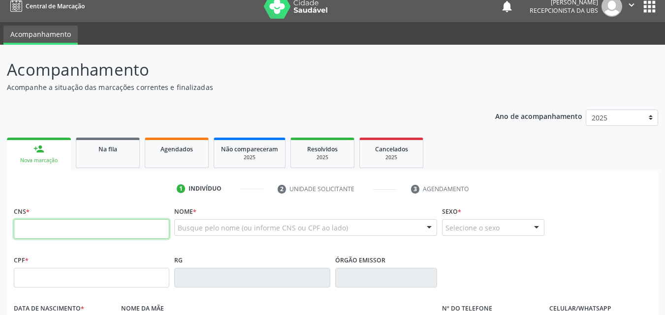
click at [58, 229] on input "text" at bounding box center [92, 230] width 156 height 20
type input "708 4032 0977 1460"
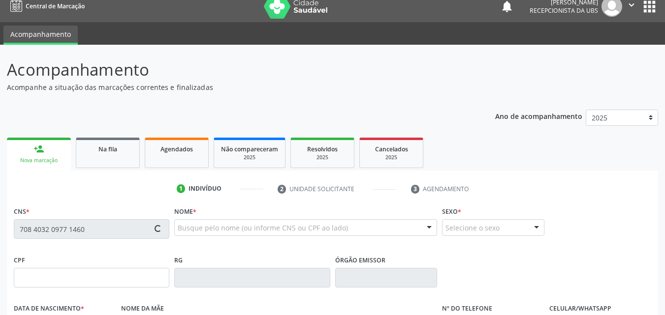
type input "026.668.755-55"
type input "17/12/1979"
type input "Maria Almeida Araújo"
type input "(74) 99986-4706"
type input "(74) 9976-3182"
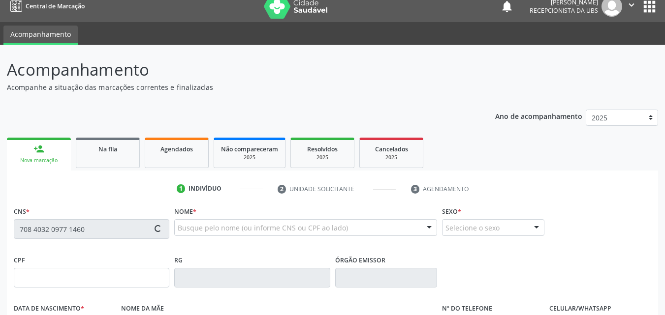
type input "51"
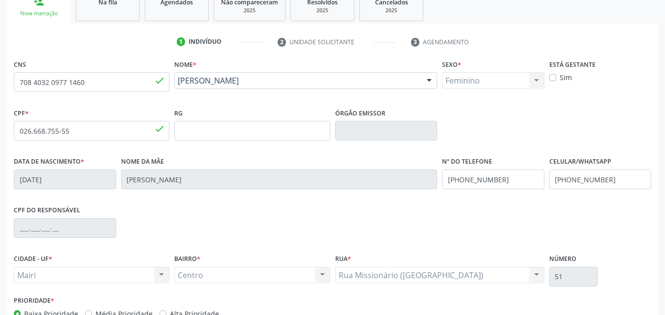
scroll to position [206, 0]
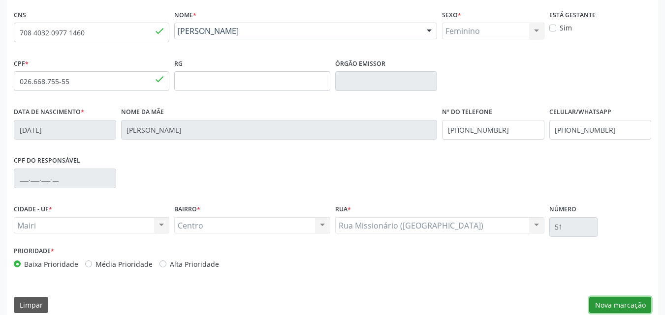
click at [611, 306] on button "Nova marcação" at bounding box center [620, 305] width 62 height 17
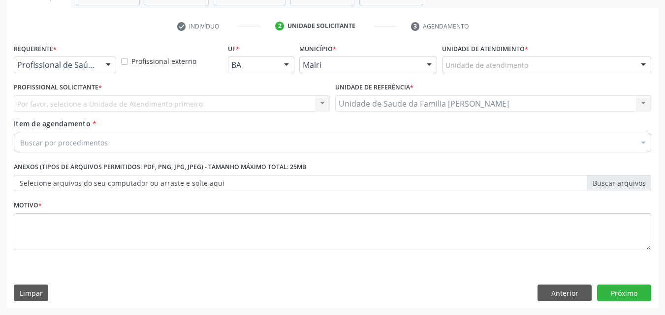
scroll to position [172, 0]
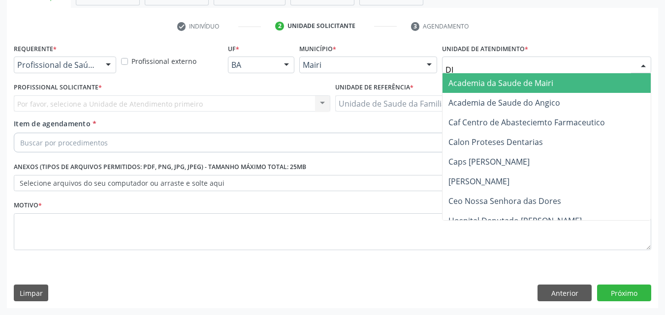
type input "DIL"
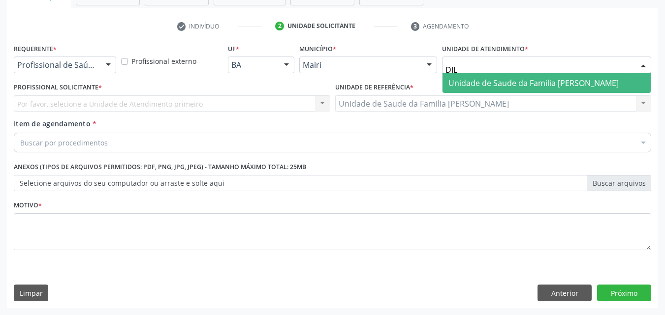
click at [497, 75] on span "Unidade de Saude da Familia [PERSON_NAME]" at bounding box center [546, 83] width 208 height 20
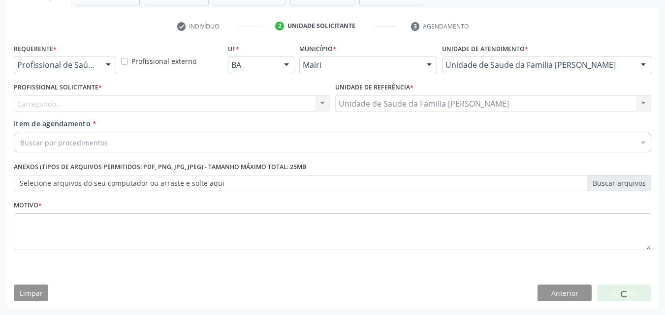
click at [40, 98] on div "Carregando... Nenhum resultado encontrado para: " " Não há nenhuma opção para s…" at bounding box center [172, 103] width 316 height 17
click at [39, 101] on div "Carregando... Nenhum resultado encontrado para: " " Não há nenhuma opção para s…" at bounding box center [172, 103] width 316 height 17
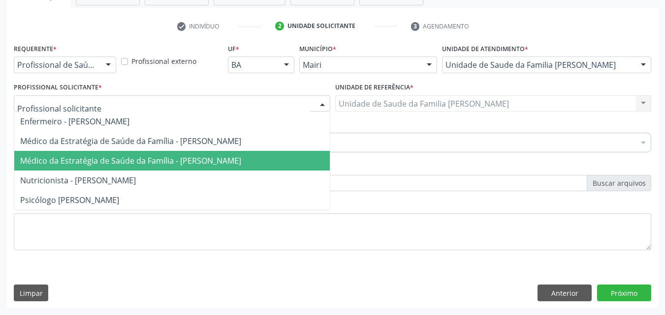
click at [67, 153] on span "Médico da Estratégia de Saúde da Família - [PERSON_NAME]" at bounding box center [171, 161] width 315 height 20
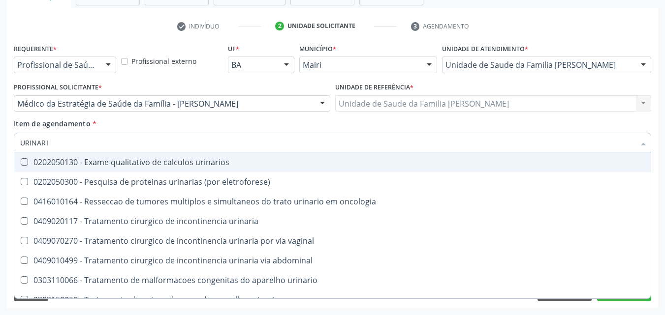
type input "URINARIO"
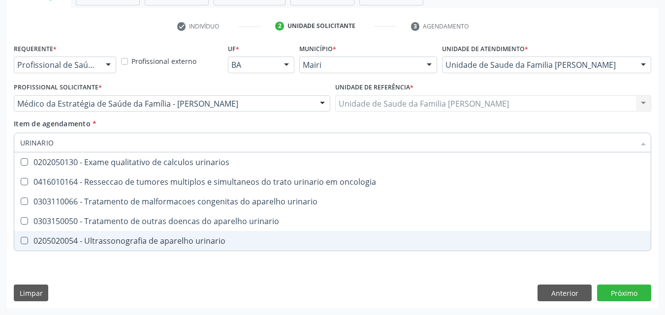
click at [135, 235] on span "0205020054 - Ultrassonografia de aparelho urinario" at bounding box center [332, 241] width 636 height 20
checkbox urinario "true"
click at [66, 265] on div "Requerente * Profissional de Saúde Profissional de Saúde Paciente Nenhum result…" at bounding box center [332, 174] width 651 height 267
click at [62, 225] on div "0303150050 - Tratamento de outras doencas do aparelho urinario" at bounding box center [332, 222] width 625 height 8
click at [62, 262] on div "Requerente * Profissional de Saúde Profissional de Saúde Paciente Nenhum result…" at bounding box center [332, 152] width 637 height 223
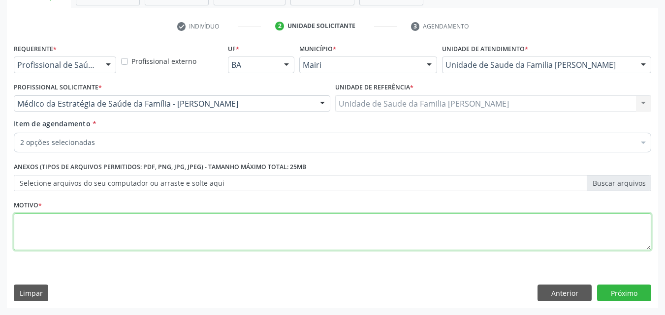
click at [49, 227] on textarea at bounding box center [332, 232] width 637 height 37
type textarea "DORES"
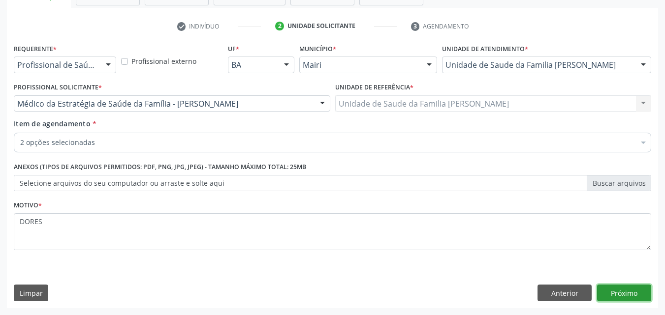
click at [643, 287] on button "Próximo" at bounding box center [624, 293] width 54 height 17
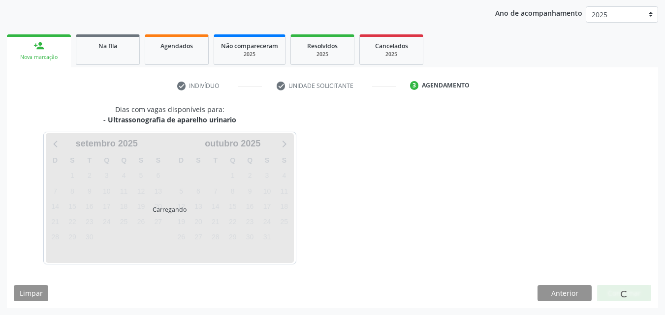
scroll to position [142, 0]
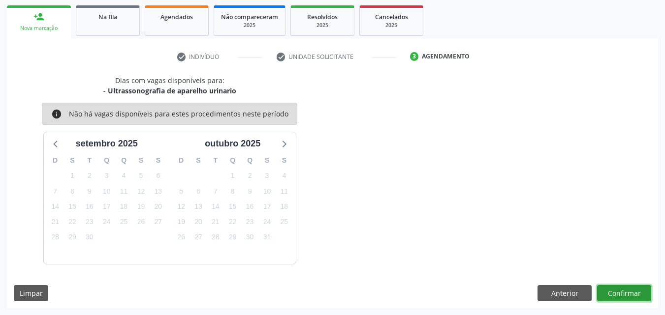
click at [637, 291] on button "Confirmar" at bounding box center [624, 293] width 54 height 17
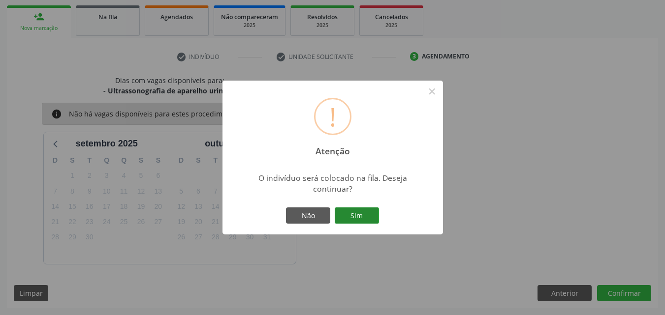
click at [365, 219] on button "Sim" at bounding box center [357, 216] width 44 height 17
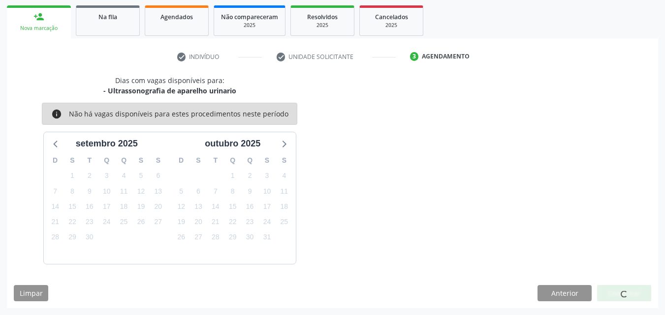
scroll to position [9, 0]
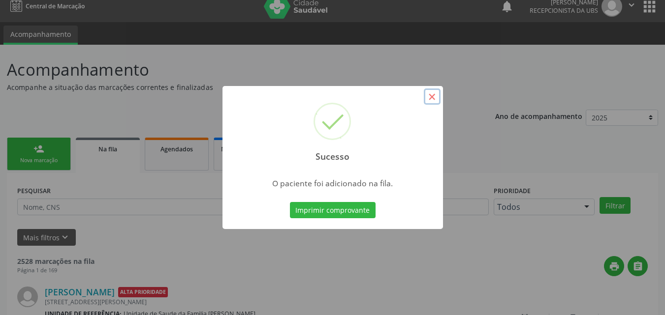
click at [430, 93] on button "×" at bounding box center [432, 97] width 17 height 17
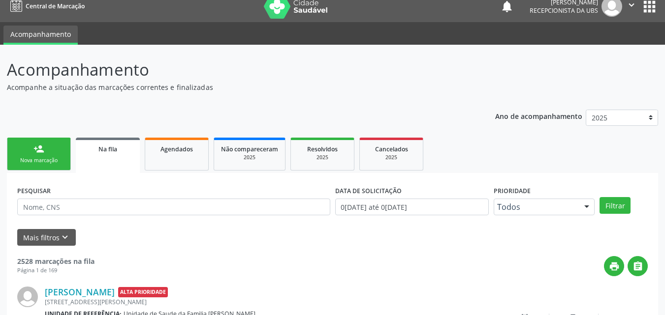
click at [67, 155] on link "person_add Nova marcação" at bounding box center [39, 154] width 64 height 33
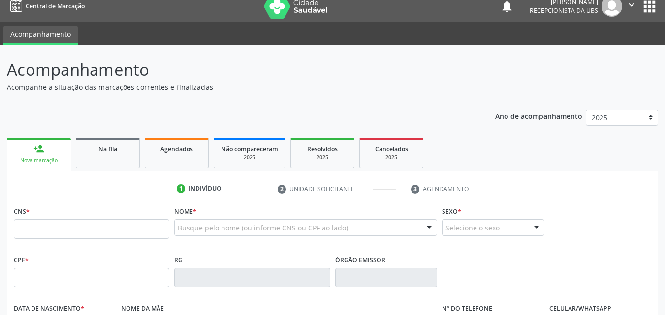
click at [85, 218] on div "CNS *" at bounding box center [92, 221] width 156 height 35
click at [113, 237] on input "text" at bounding box center [92, 230] width 156 height 20
type input "707 8086 3534 4515"
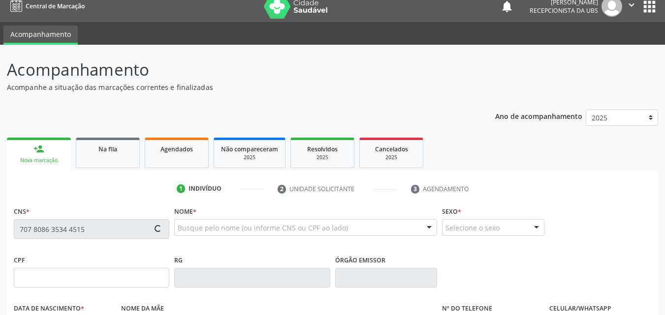
type input "074.872.225-43"
type input "14/12/1995"
type input "Jucineide Reis da Silva"
type input "(74) 99937-6968"
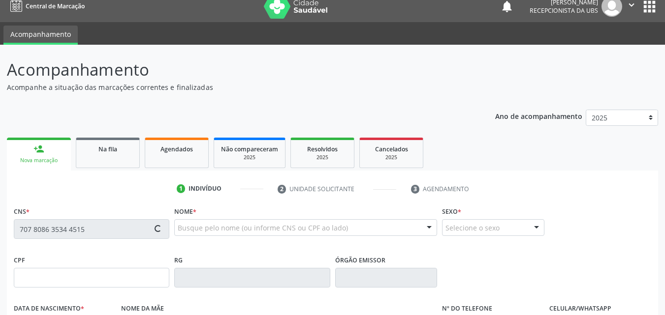
type input "071.573.075-45"
type input "S/N"
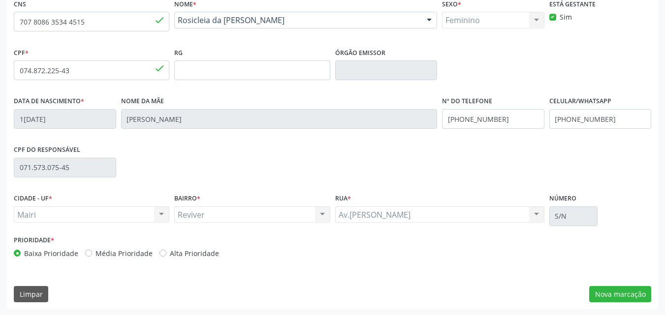
scroll to position [218, 0]
click at [174, 253] on label "Alta Prioridade" at bounding box center [194, 253] width 49 height 10
click at [166, 253] on input "Alta Prioridade" at bounding box center [162, 252] width 7 height 9
radio input "true"
click at [613, 284] on div "CNS 707 8086 3534 4515 done Nome * Rosicleia da Silva Sampaio Rosicleia da Silv…" at bounding box center [332, 152] width 651 height 313
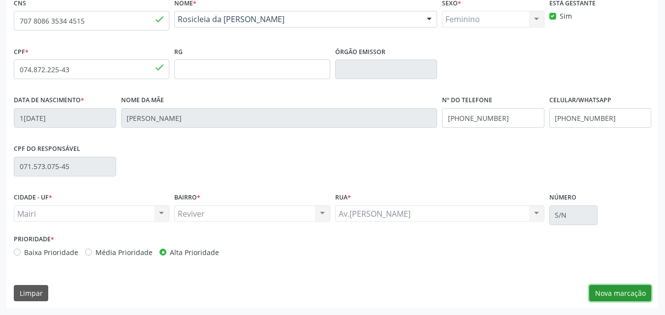
click at [615, 291] on button "Nova marcação" at bounding box center [620, 293] width 62 height 17
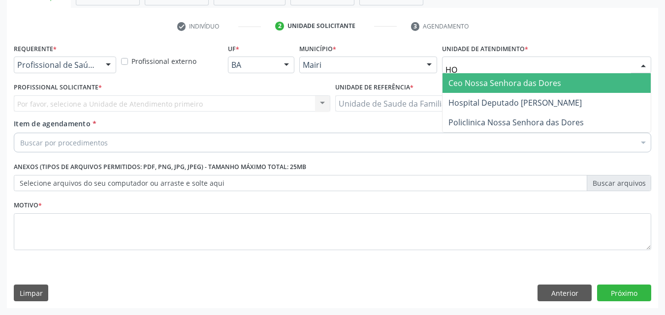
type input "HOS"
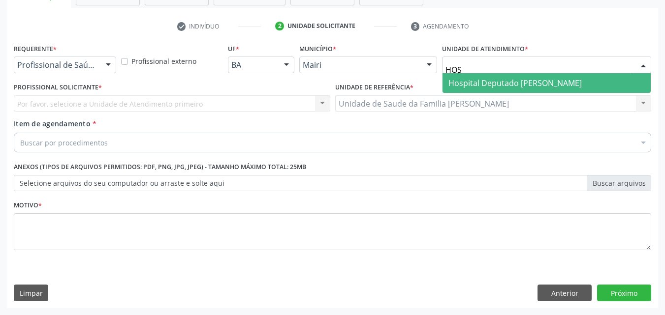
click at [511, 80] on span "Hospital Deputado [PERSON_NAME]" at bounding box center [514, 83] width 133 height 11
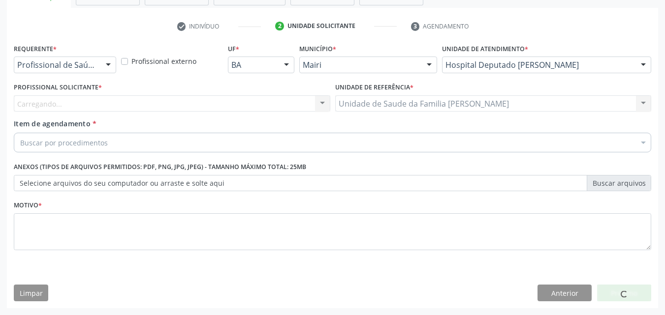
click at [58, 105] on div "Carregando... Nenhum resultado encontrado para: " " Não há nenhuma opção para s…" at bounding box center [172, 103] width 316 height 17
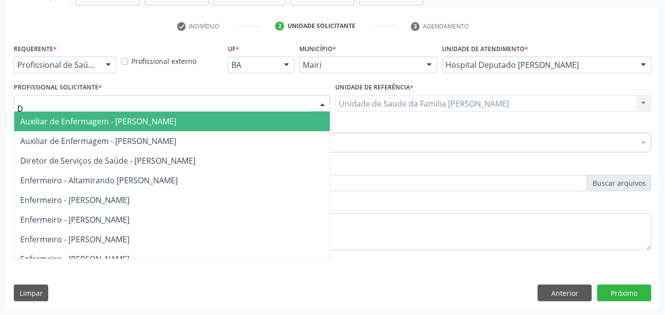
type input "DU"
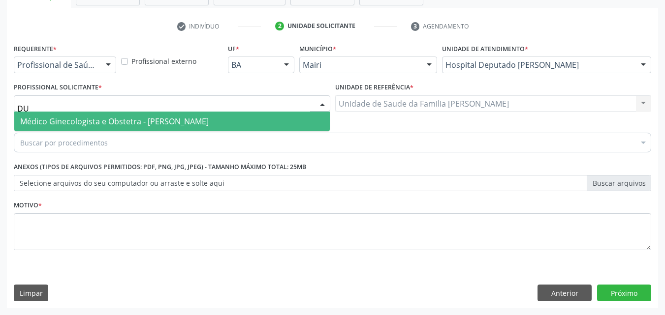
click at [74, 121] on span "Médico Ginecologista e Obstetra - Dulce Isabel Lima de Almeida" at bounding box center [114, 121] width 189 height 11
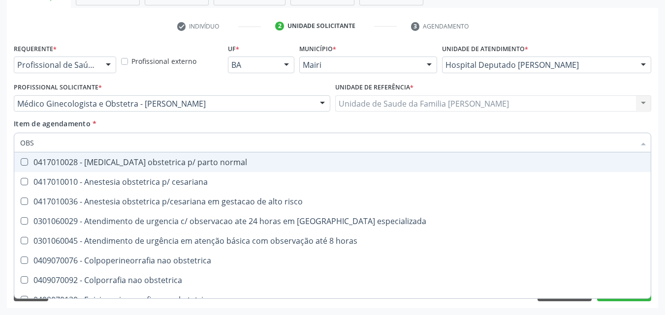
type input "OBST"
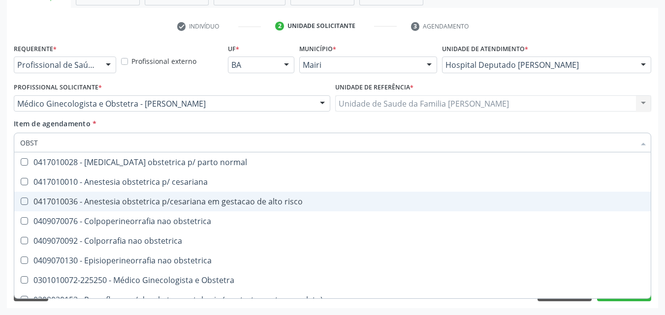
scroll to position [49, 0]
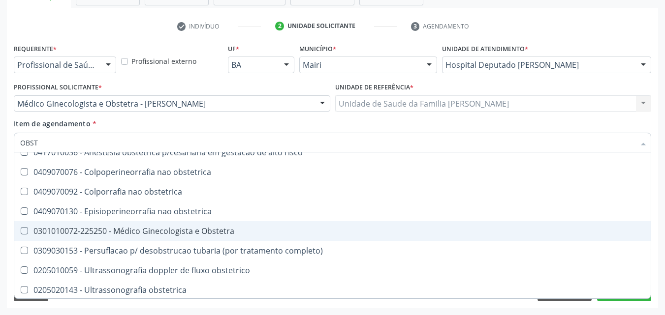
click at [189, 231] on div "0301010072-225250 - Médico Ginecologista e Obstetra" at bounding box center [332, 231] width 625 height 8
click at [185, 229] on div "0301010072-225250 - Médico Ginecologista e Obstetra" at bounding box center [332, 231] width 625 height 8
checkbox Obstetra "false"
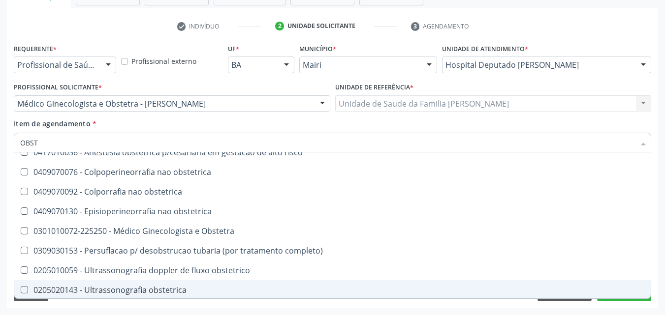
click at [164, 289] on div "0205020143 - Ultrassonografia obstetrica" at bounding box center [332, 290] width 625 height 8
checkbox obstetrica "true"
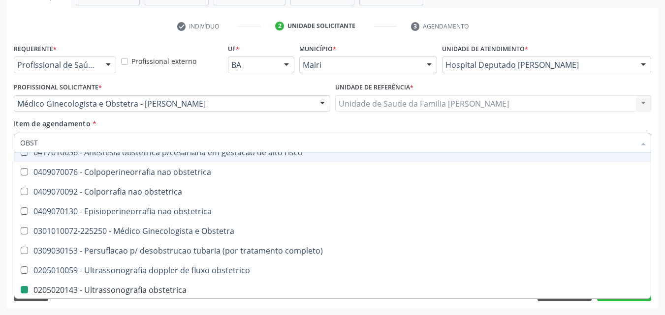
click at [220, 119] on div "Item de agendamento * OBST Desfazer seleção 0417010028 - Analgesia obstetrica p…" at bounding box center [332, 134] width 637 height 31
checkbox cesariana "true"
checkbox obstetrica "false"
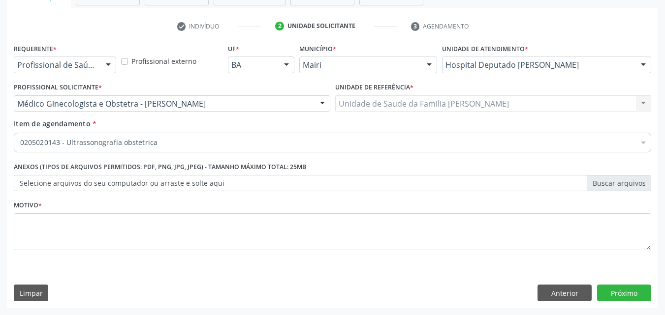
scroll to position [0, 0]
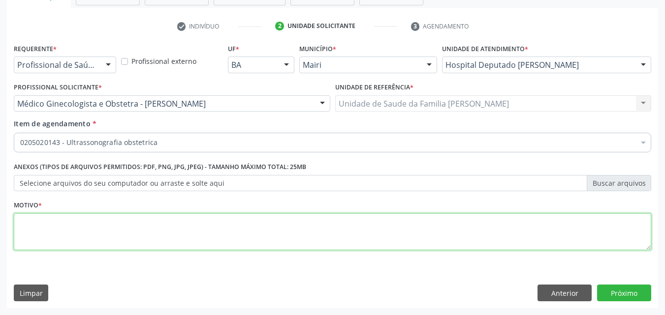
click at [86, 242] on textarea at bounding box center [332, 232] width 637 height 37
type textarea "PRE NATAL"
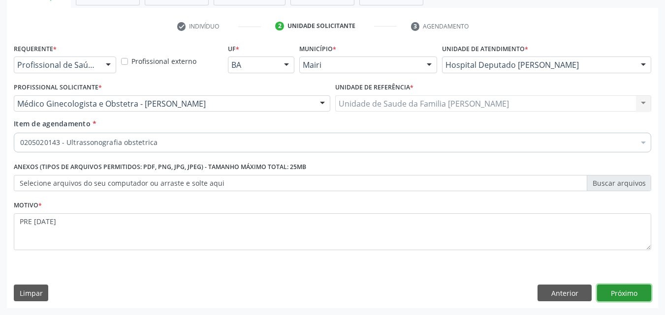
click at [619, 290] on button "Próximo" at bounding box center [624, 293] width 54 height 17
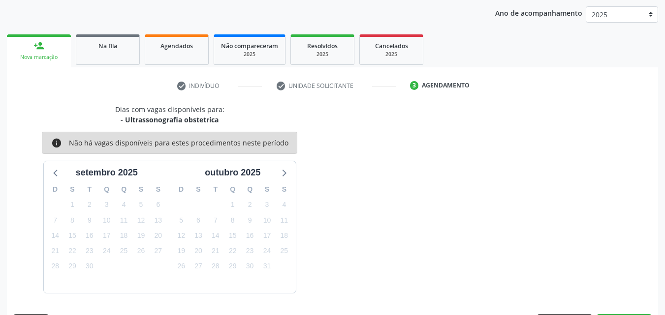
scroll to position [142, 0]
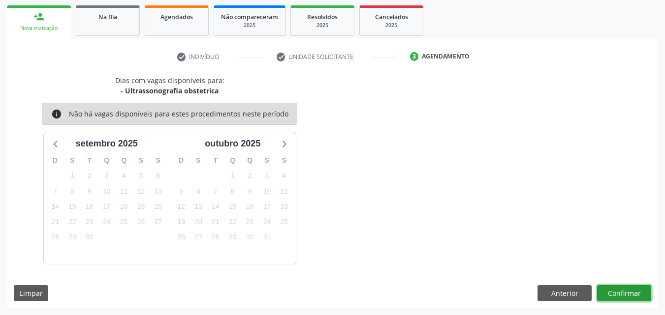
click at [638, 292] on button "Confirmar" at bounding box center [624, 293] width 54 height 17
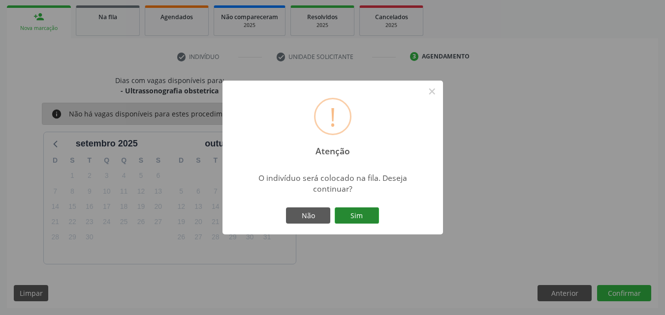
click at [369, 218] on button "Sim" at bounding box center [357, 216] width 44 height 17
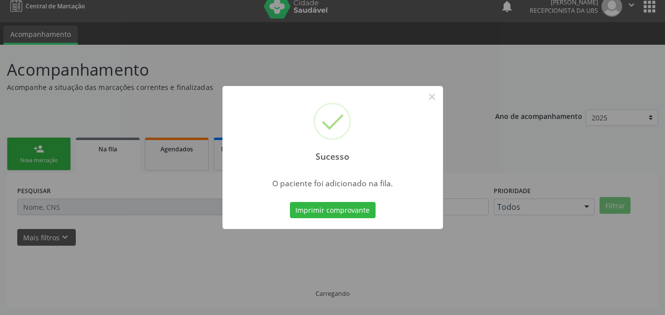
scroll to position [9, 0]
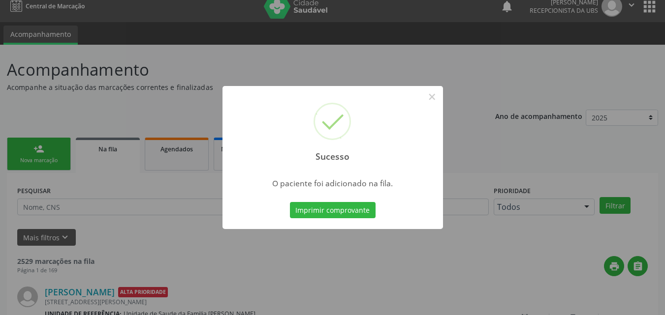
click at [423, 95] on div "Sucesso ×" at bounding box center [332, 128] width 220 height 85
click at [432, 98] on button "×" at bounding box center [432, 97] width 17 height 17
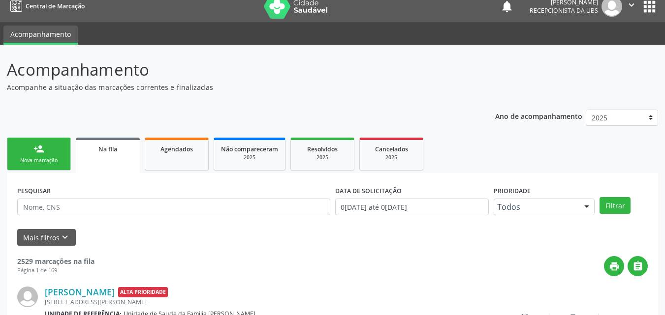
click at [12, 147] on link "person_add Nova marcação" at bounding box center [39, 154] width 64 height 33
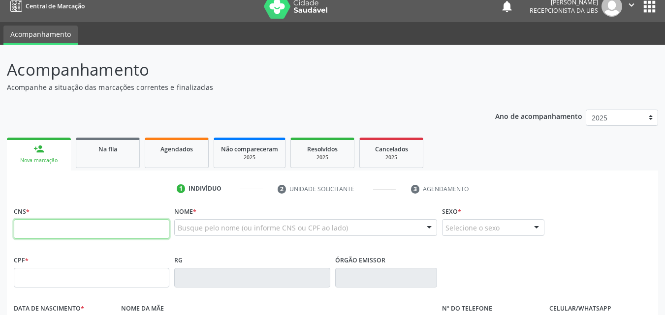
click at [41, 238] on input "text" at bounding box center [92, 230] width 156 height 20
paste input "702 4080 5988 5720"
type input "702 4080 5988 5720"
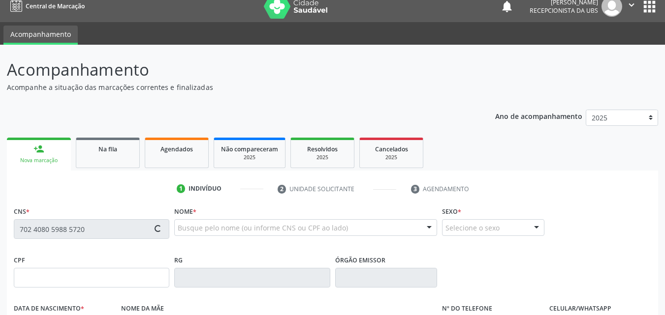
type input "097.665.125-40"
type input "22/11/1999"
type input "Gercia Costa Rios"
type input "(74) 99999-9999"
type input "(74) 99978-8271"
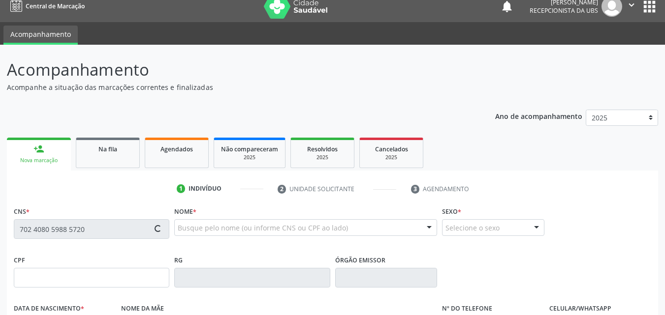
type input "S/N"
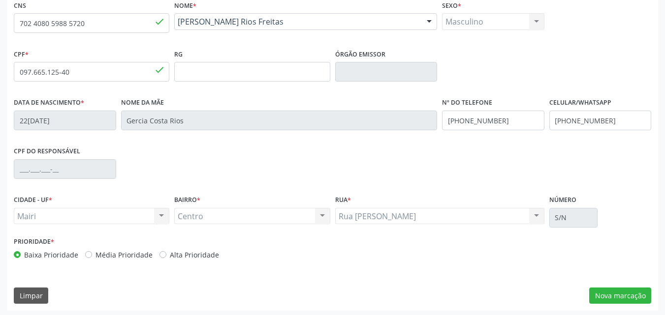
scroll to position [218, 0]
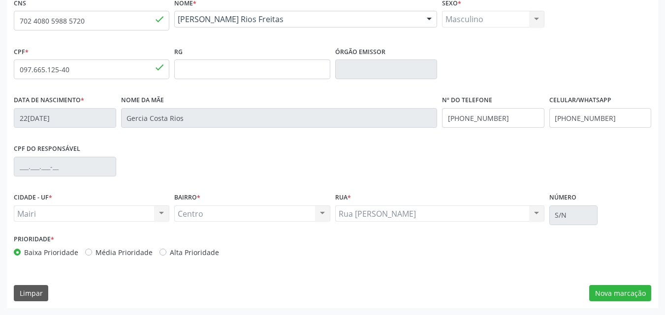
click at [196, 252] on label "Alta Prioridade" at bounding box center [194, 253] width 49 height 10
click at [166, 252] on input "Alta Prioridade" at bounding box center [162, 252] width 7 height 9
radio input "true"
click at [617, 290] on button "Nova marcação" at bounding box center [620, 293] width 62 height 17
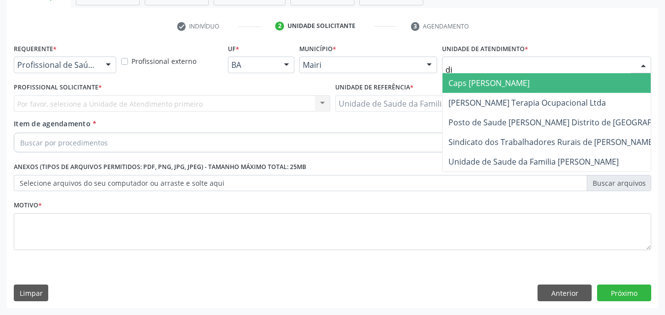
type input "dil"
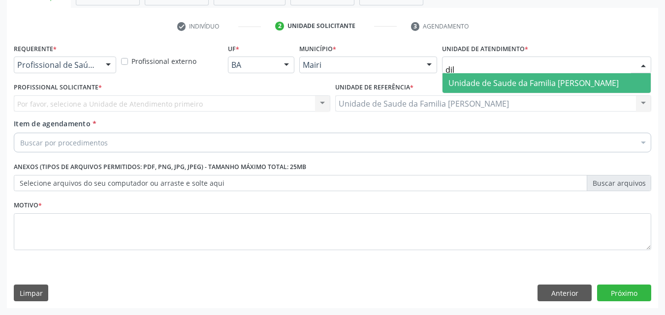
click at [504, 79] on span "Unidade de Saude da Familia [PERSON_NAME]" at bounding box center [533, 83] width 170 height 11
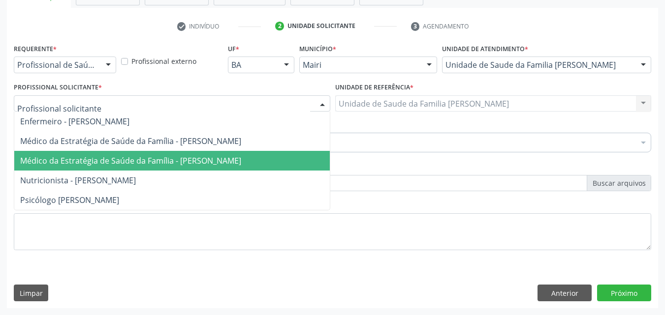
click at [104, 156] on span "Médico da Estratégia de Saúde da Família - [PERSON_NAME]" at bounding box center [130, 161] width 221 height 11
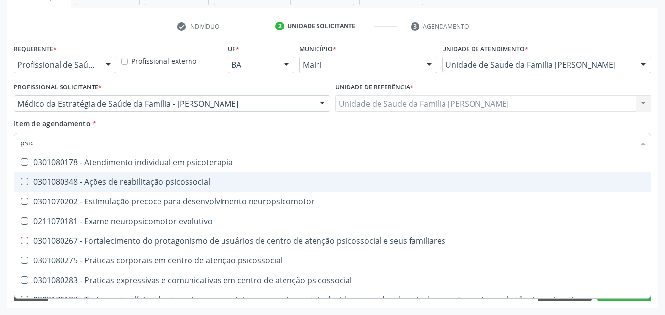
scroll to position [307, 0]
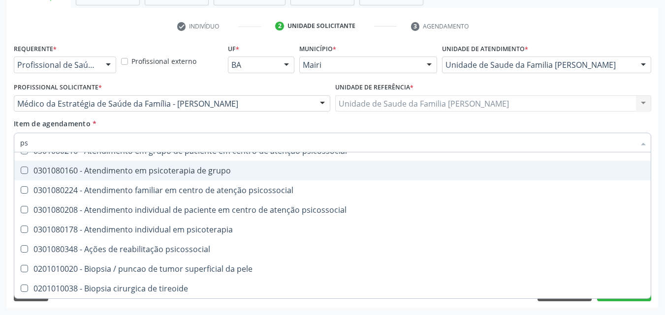
type input "p"
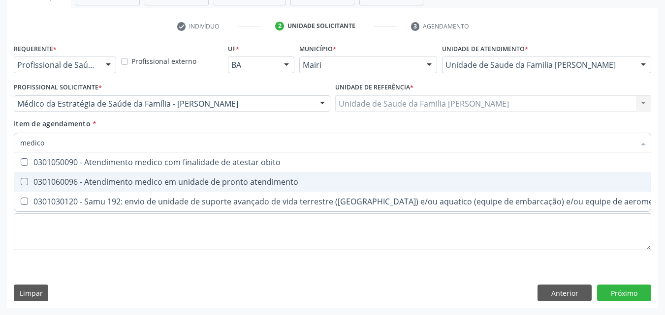
scroll to position [0, 0]
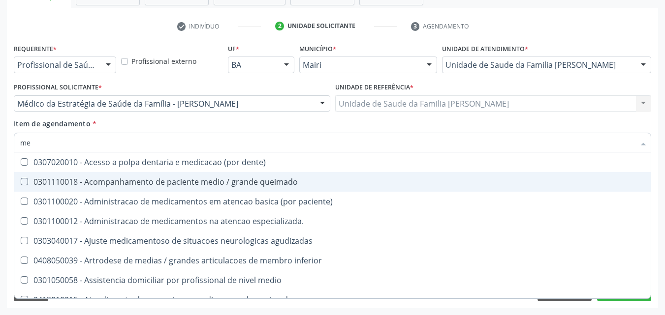
type input "m"
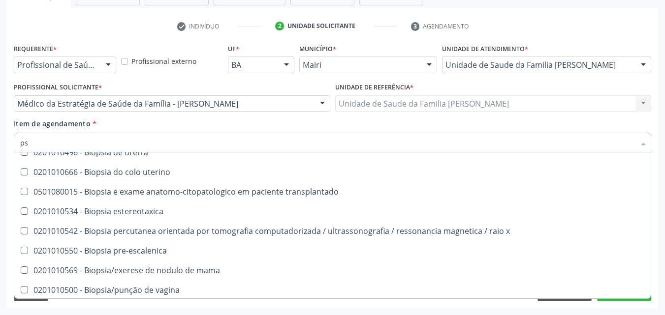
scroll to position [1378, 0]
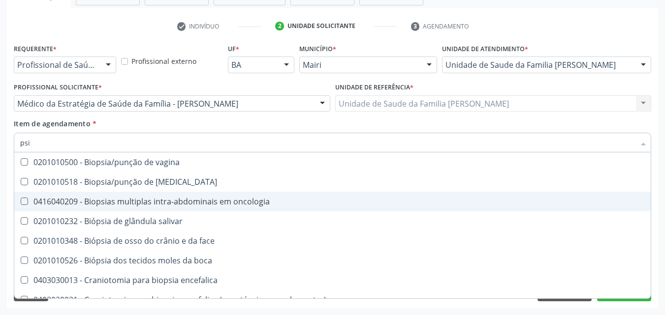
type input "psiq"
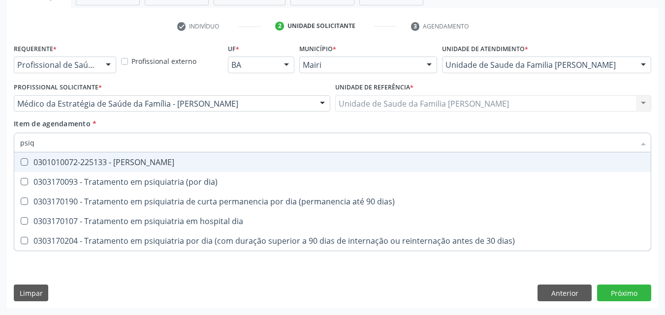
click at [169, 166] on div "0301010072-225133 - Médico Psiquiatra" at bounding box center [332, 162] width 625 height 8
checkbox Psiquiatra "true"
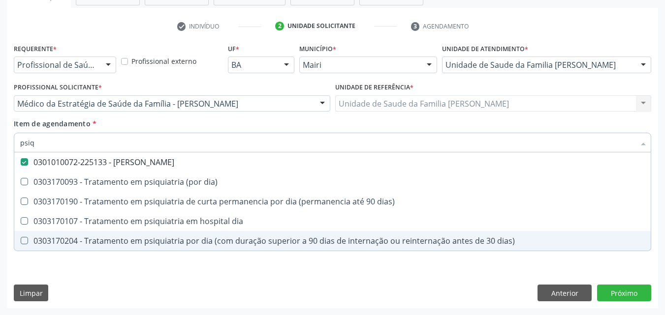
click at [75, 259] on div "Requerente * Profissional de Saúde Profissional de Saúde Paciente Nenhum result…" at bounding box center [332, 152] width 637 height 223
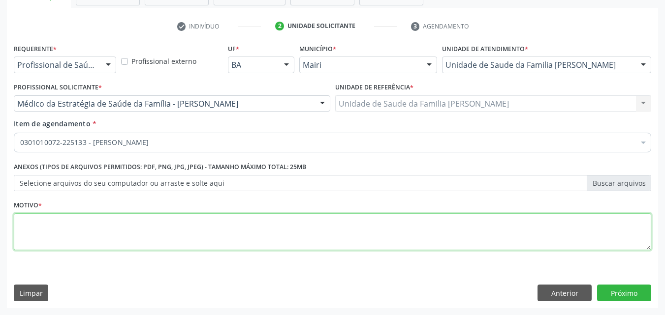
click at [35, 221] on textarea at bounding box center [332, 232] width 637 height 37
type textarea "a"
type textarea "urgente"
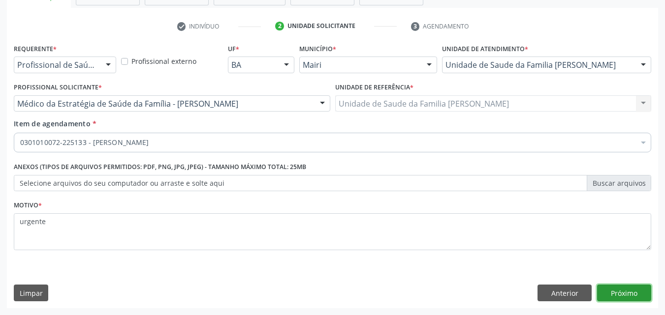
click at [624, 294] on button "Próximo" at bounding box center [624, 293] width 54 height 17
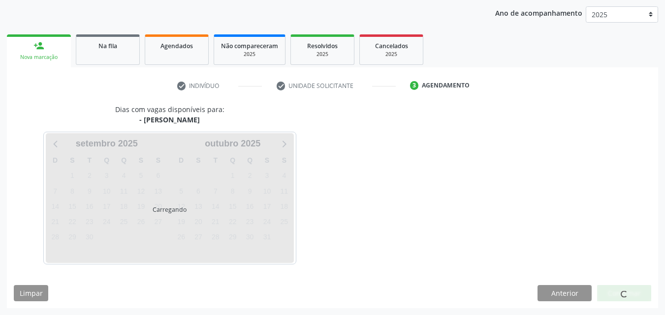
scroll to position [142, 0]
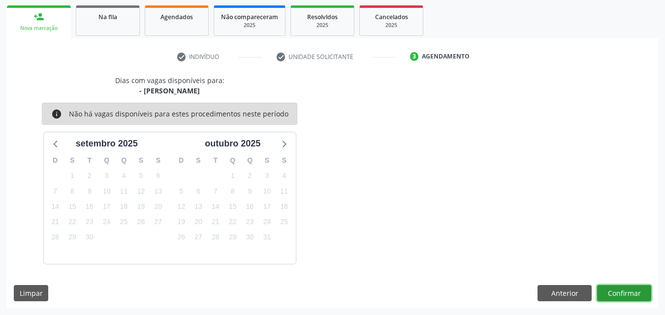
click at [624, 285] on button "Confirmar" at bounding box center [624, 293] width 54 height 17
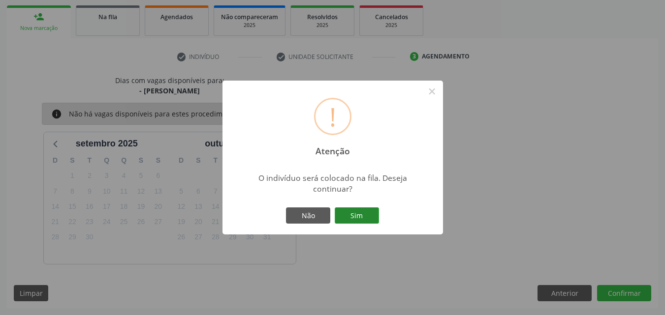
click at [372, 218] on button "Sim" at bounding box center [357, 216] width 44 height 17
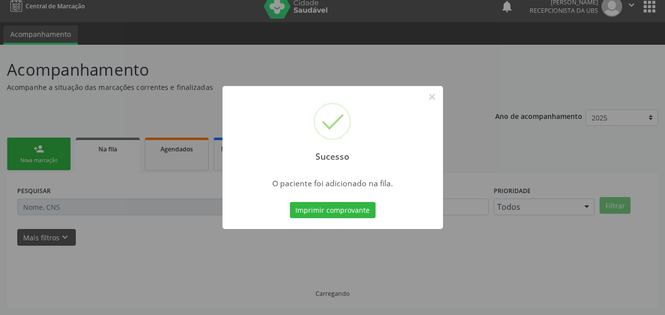
scroll to position [9, 0]
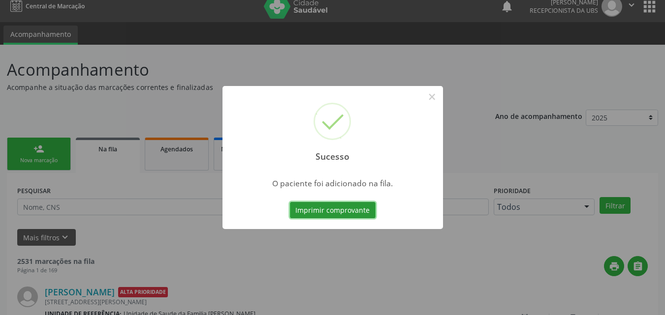
scroll to position [9, 0]
click at [440, 95] on button "×" at bounding box center [432, 97] width 17 height 17
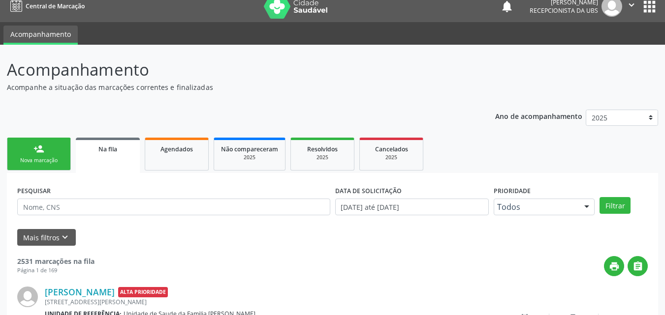
click at [35, 155] on link "person_add Nova marcação" at bounding box center [39, 154] width 64 height 33
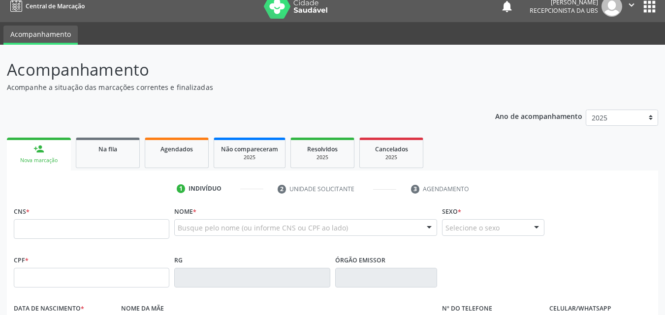
click at [46, 155] on link "person_add Nova marcação" at bounding box center [39, 154] width 64 height 33
click at [60, 225] on input "text" at bounding box center [92, 230] width 156 height 20
type input "701 2040 2940 8916"
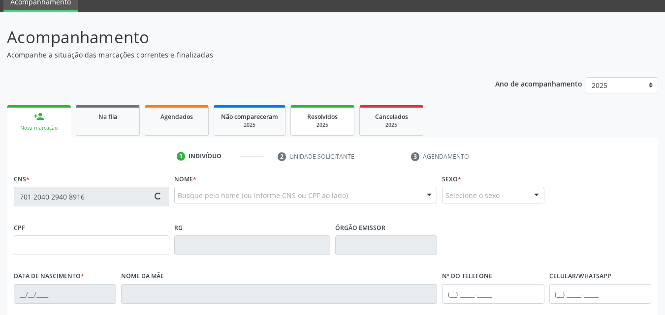
scroll to position [108, 0]
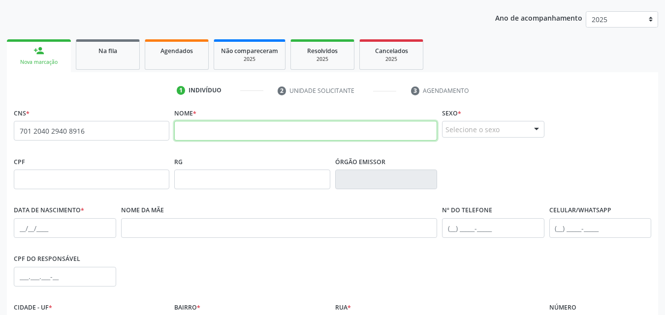
click at [256, 129] on input "text" at bounding box center [305, 131] width 263 height 20
type input "vander"
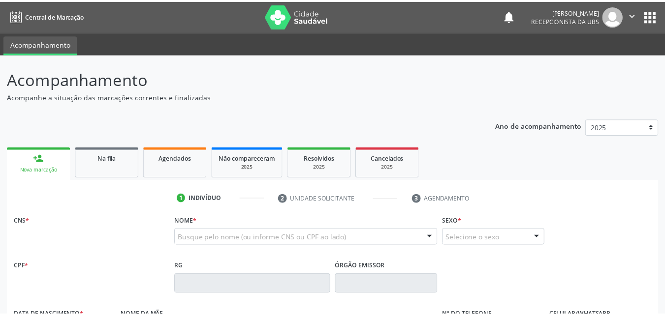
scroll to position [108, 0]
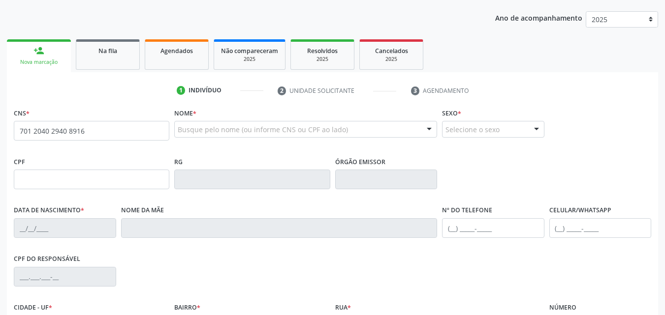
type input "701 2040 2940 8916"
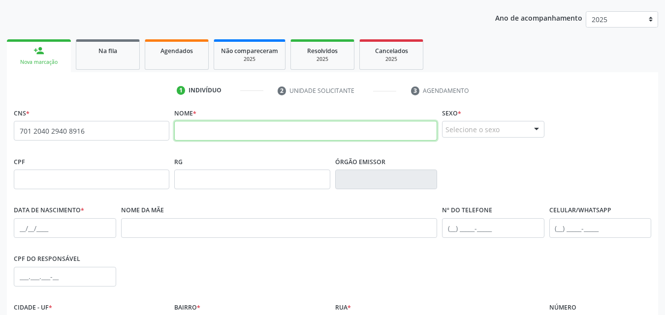
click at [209, 132] on input "text" at bounding box center [305, 131] width 263 height 20
click at [223, 132] on input "vanderleia sampaio Almeida" at bounding box center [305, 131] width 263 height 20
click at [240, 132] on input "vanderleia sampaio Almeida" at bounding box center [305, 131] width 263 height 20
click at [241, 131] on input "vanderleia sampaio Almeida" at bounding box center [305, 131] width 263 height 20
click at [209, 131] on input "vanderleia Sampaio Almeida" at bounding box center [305, 131] width 263 height 20
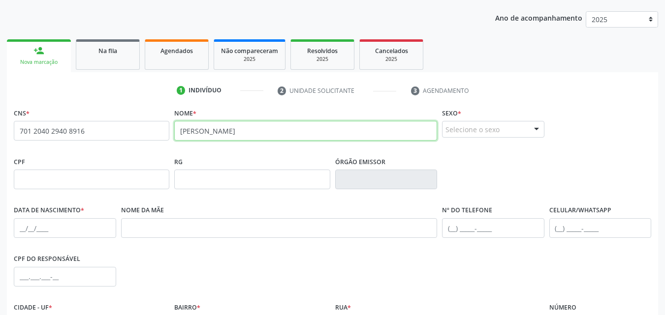
click at [214, 131] on input "vanderleia Sampaio Almeida" at bounding box center [305, 131] width 263 height 20
click at [296, 135] on input "vanderleia Sampaio Almeida" at bounding box center [305, 131] width 263 height 20
type input "vanderleia Sampaio Almeida"
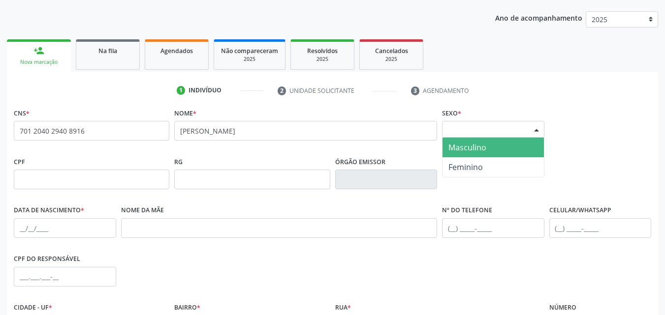
click at [497, 130] on div "Selecione o sexo" at bounding box center [493, 129] width 102 height 17
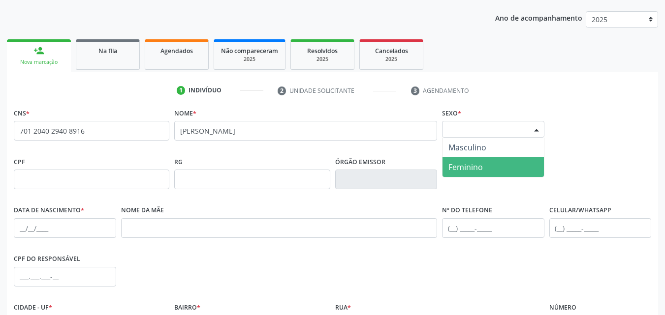
click at [484, 161] on span "Feminino" at bounding box center [492, 167] width 101 height 20
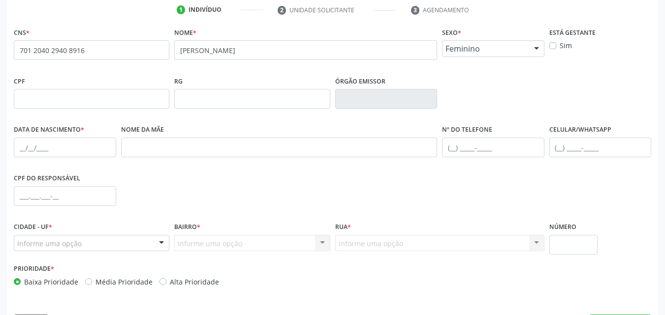
scroll to position [206, 0]
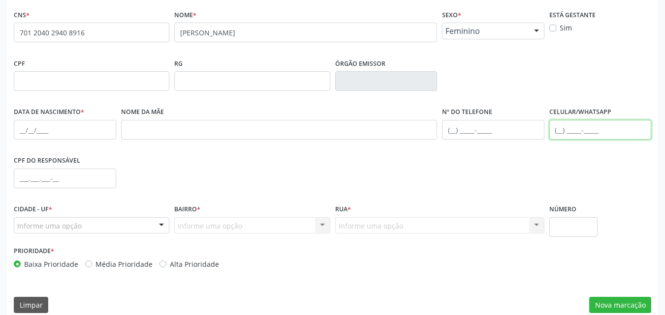
click at [572, 132] on input "text" at bounding box center [600, 130] width 102 height 20
type input "(74) 99802-5173"
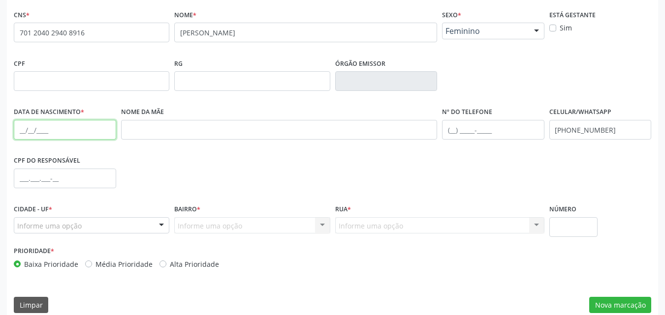
click at [54, 128] on input "text" at bounding box center [65, 130] width 102 height 20
type input "28/10/2003"
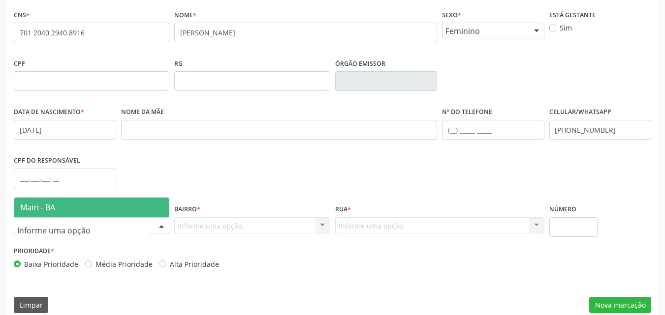
click at [75, 209] on span "Mairi - BA" at bounding box center [91, 208] width 155 height 20
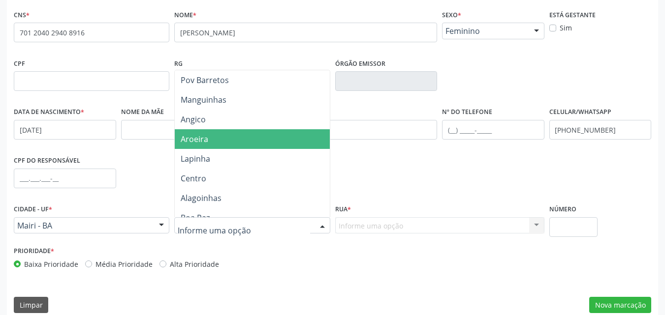
scroll to position [49, 0]
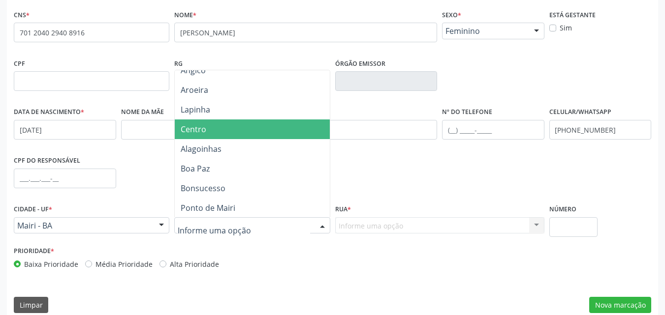
click at [219, 136] on span "Centro" at bounding box center [252, 130] width 155 height 20
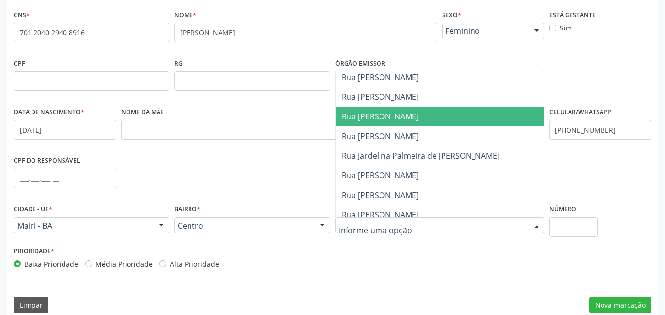
scroll to position [246, 0]
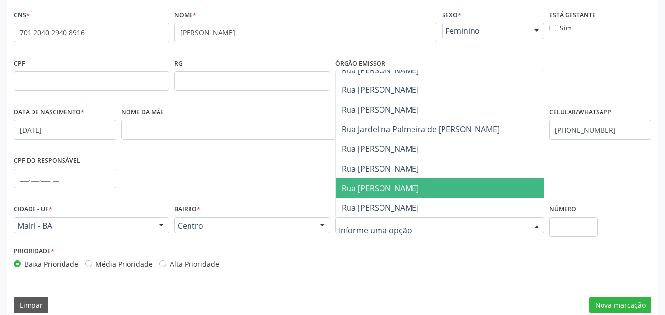
click at [413, 179] on span "Rua José Alexandre Lima" at bounding box center [442, 189] width 212 height 20
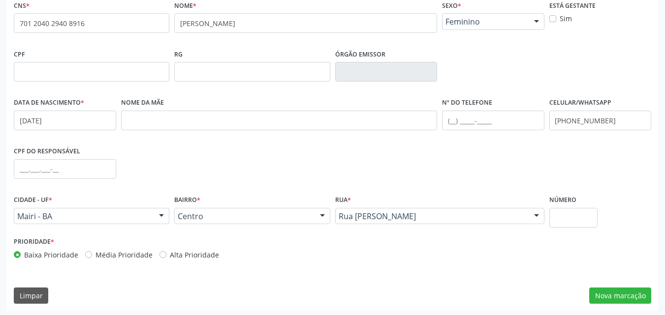
scroll to position [218, 0]
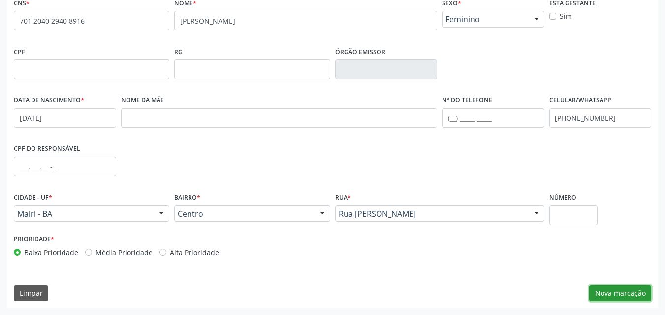
click at [613, 289] on button "Nova marcação" at bounding box center [620, 293] width 62 height 17
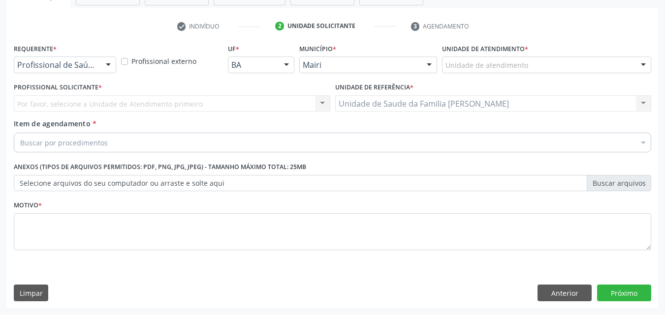
scroll to position [172, 0]
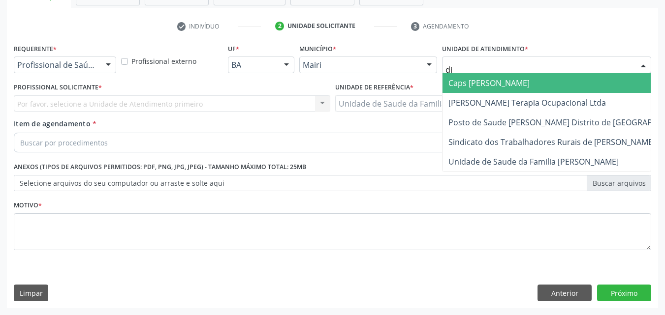
type input "dil"
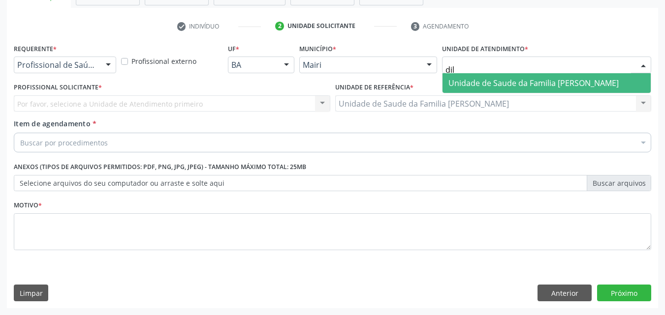
click at [475, 78] on span "Unidade de Saude da Familia [PERSON_NAME]" at bounding box center [533, 83] width 170 height 11
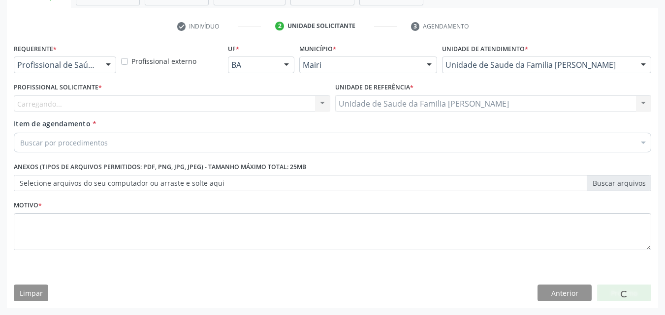
click at [81, 109] on div "Carregando... Nenhum resultado encontrado para: " " Não há nenhuma opção para s…" at bounding box center [172, 103] width 316 height 17
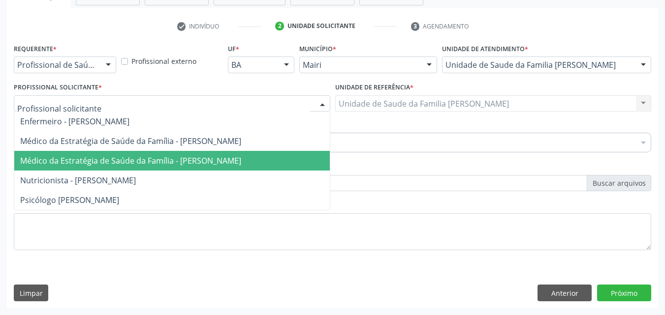
click at [90, 158] on span "Médico da Estratégia de Saúde da Família - [PERSON_NAME]" at bounding box center [130, 161] width 221 height 11
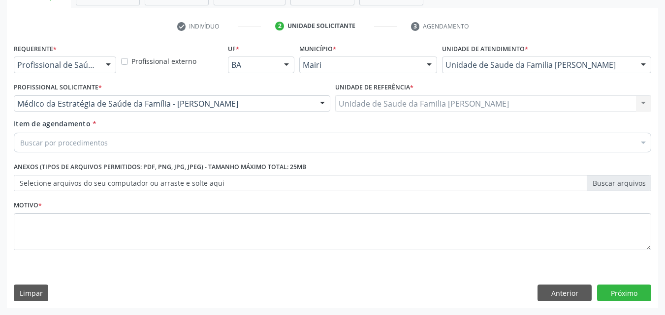
click at [79, 148] on div "Buscar por procedimentos" at bounding box center [332, 143] width 637 height 20
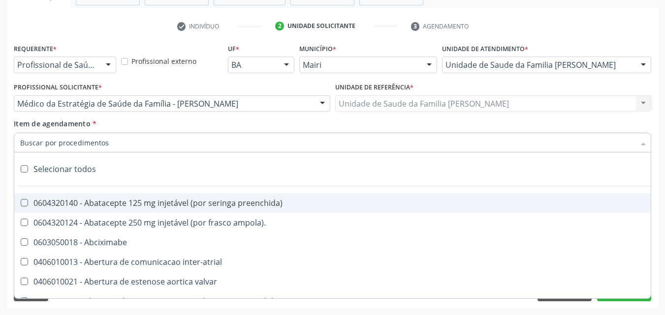
click at [78, 143] on input "Item de agendamento *" at bounding box center [327, 143] width 615 height 20
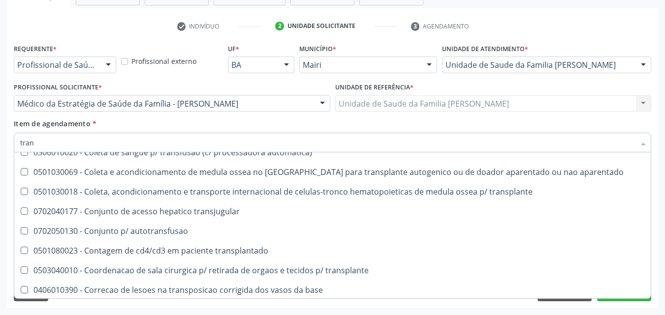
scroll to position [837, 0]
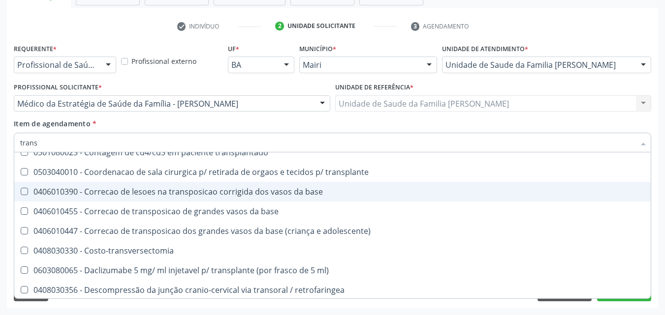
type input "transv"
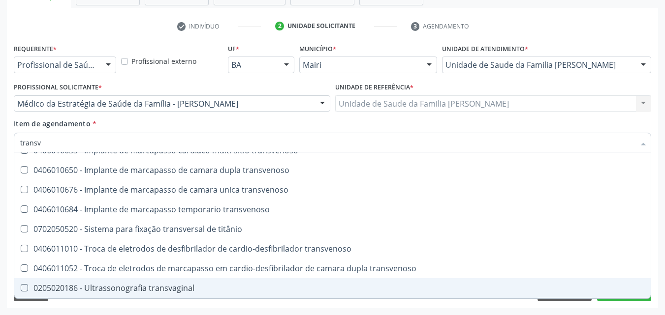
click at [218, 283] on span "0205020186 - Ultrassonografia transvaginal" at bounding box center [332, 289] width 636 height 20
click at [174, 289] on div "0205020186 - Ultrassonografia transvaginal" at bounding box center [332, 288] width 625 height 8
click at [159, 284] on div "0205020186 - Ultrassonografia transvaginal" at bounding box center [332, 288] width 625 height 8
checkbox transvaginal "true"
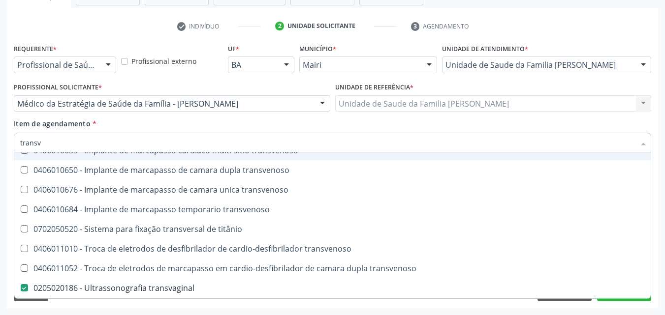
click at [229, 127] on div "Item de agendamento * transv Desfazer seleção 0408030330 - Costo-transversectom…" at bounding box center [332, 134] width 637 height 31
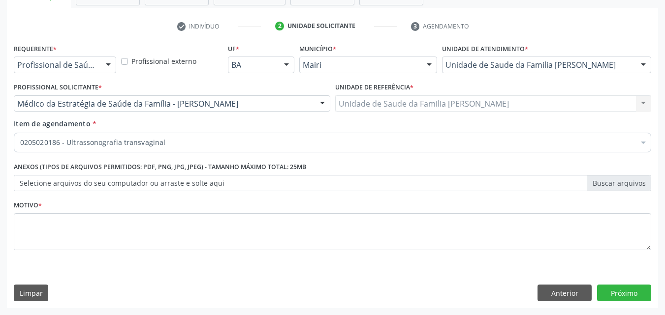
scroll to position [0, 0]
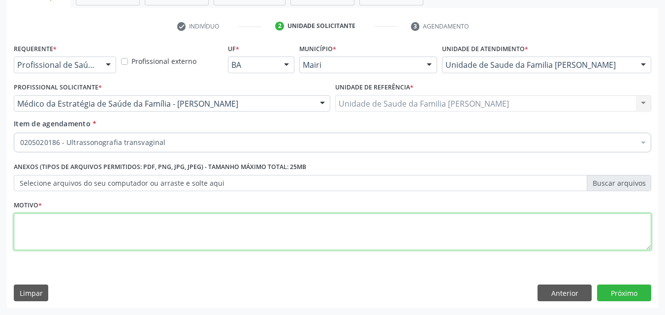
click at [80, 218] on textarea at bounding box center [332, 232] width 637 height 37
type textarea "teste de gravidez"
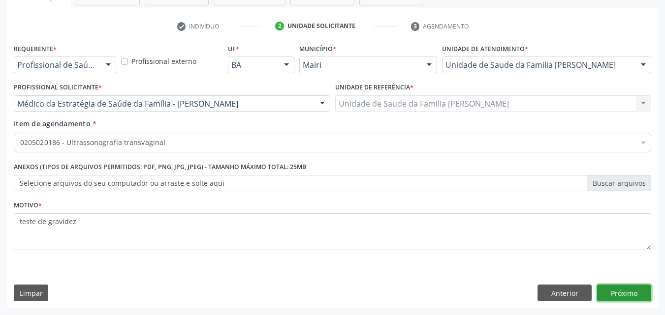
click at [613, 292] on button "Próximo" at bounding box center [624, 293] width 54 height 17
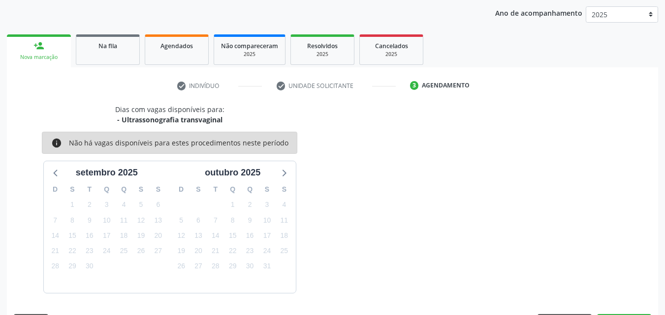
scroll to position [142, 0]
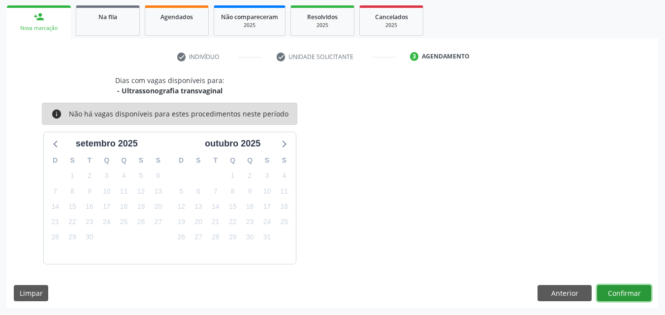
click at [613, 292] on button "Confirmar" at bounding box center [624, 293] width 54 height 17
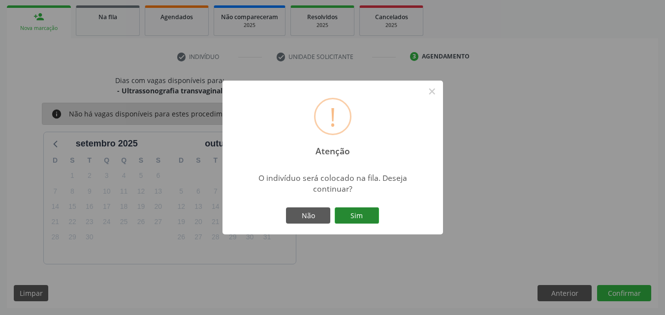
click at [362, 221] on button "Sim" at bounding box center [357, 216] width 44 height 17
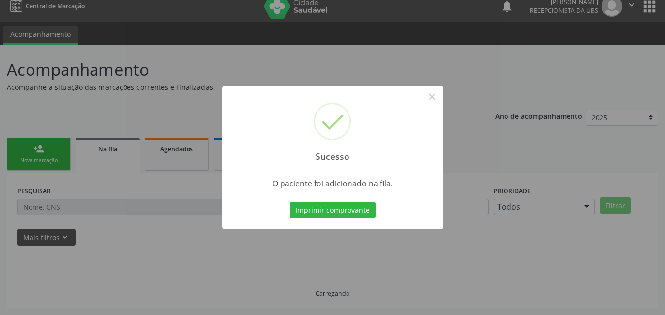
scroll to position [9, 0]
